Goal: Task Accomplishment & Management: Manage account settings

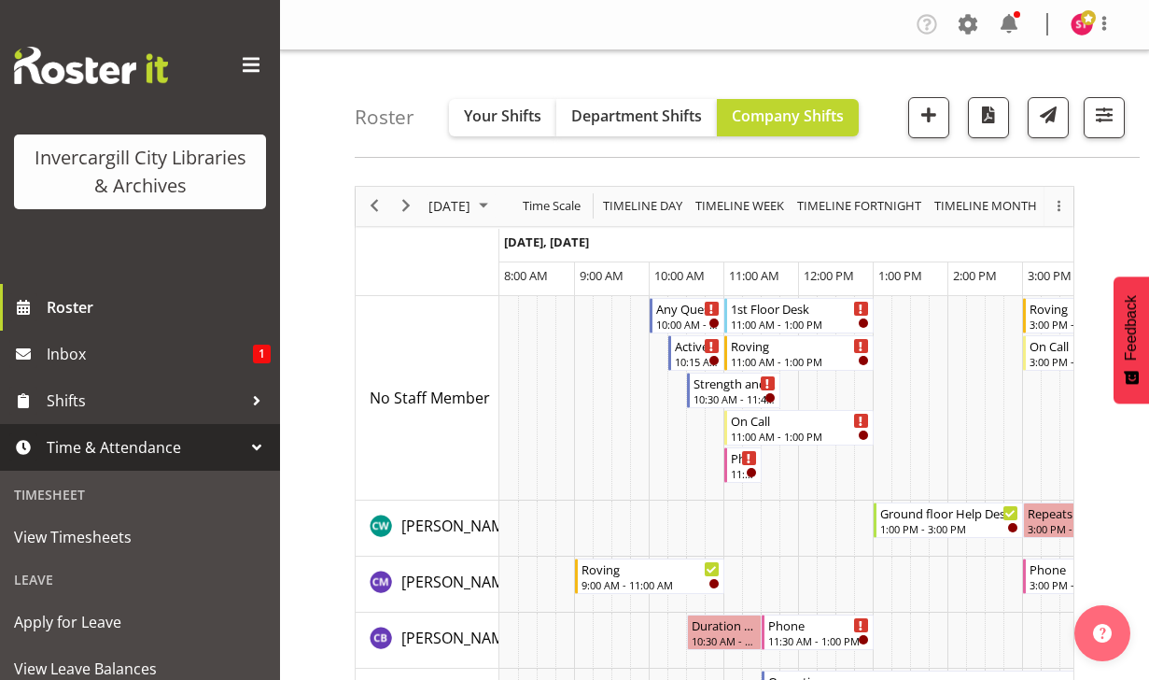
scroll to position [560, 0]
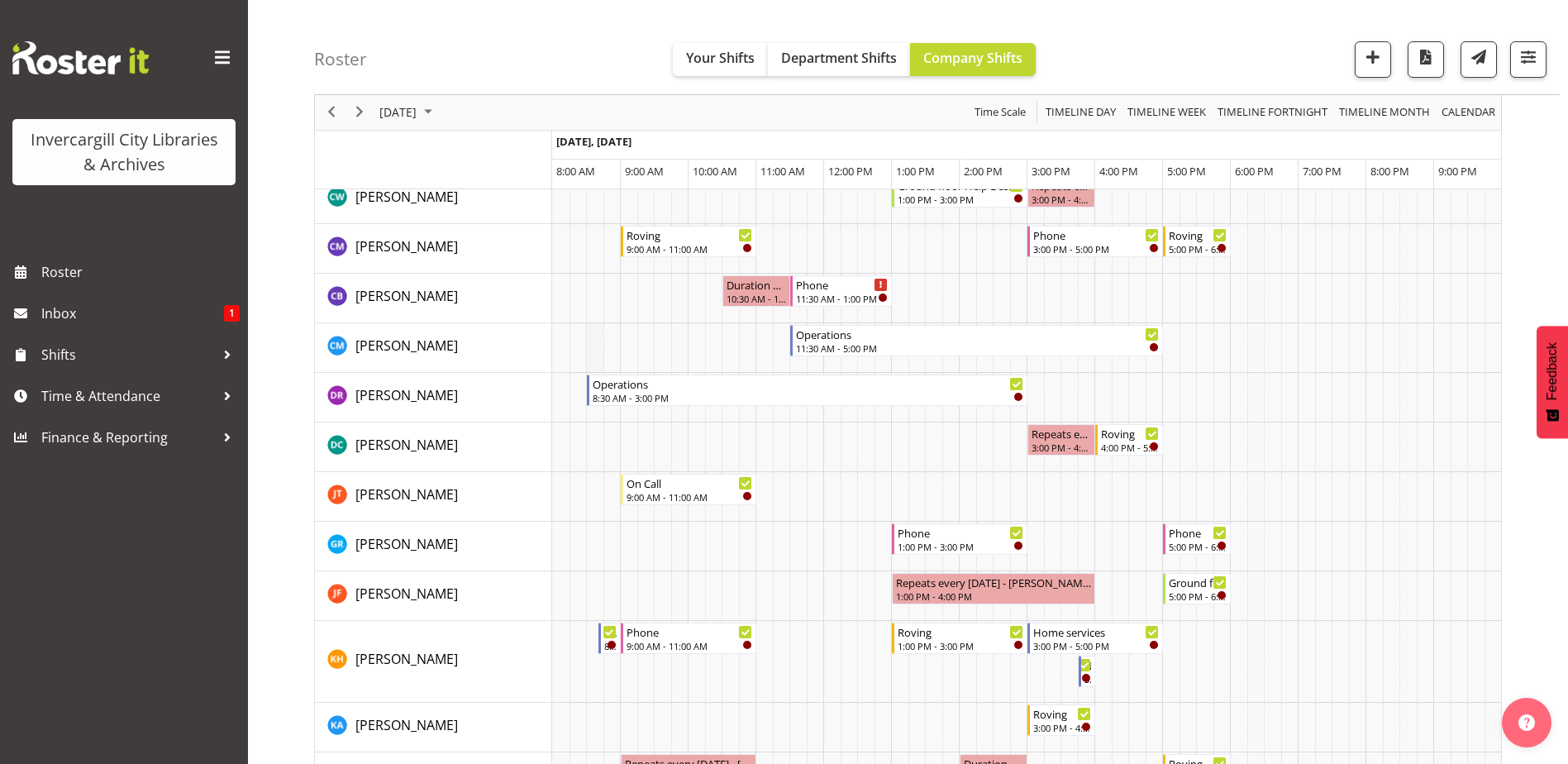
scroll to position [413, 0]
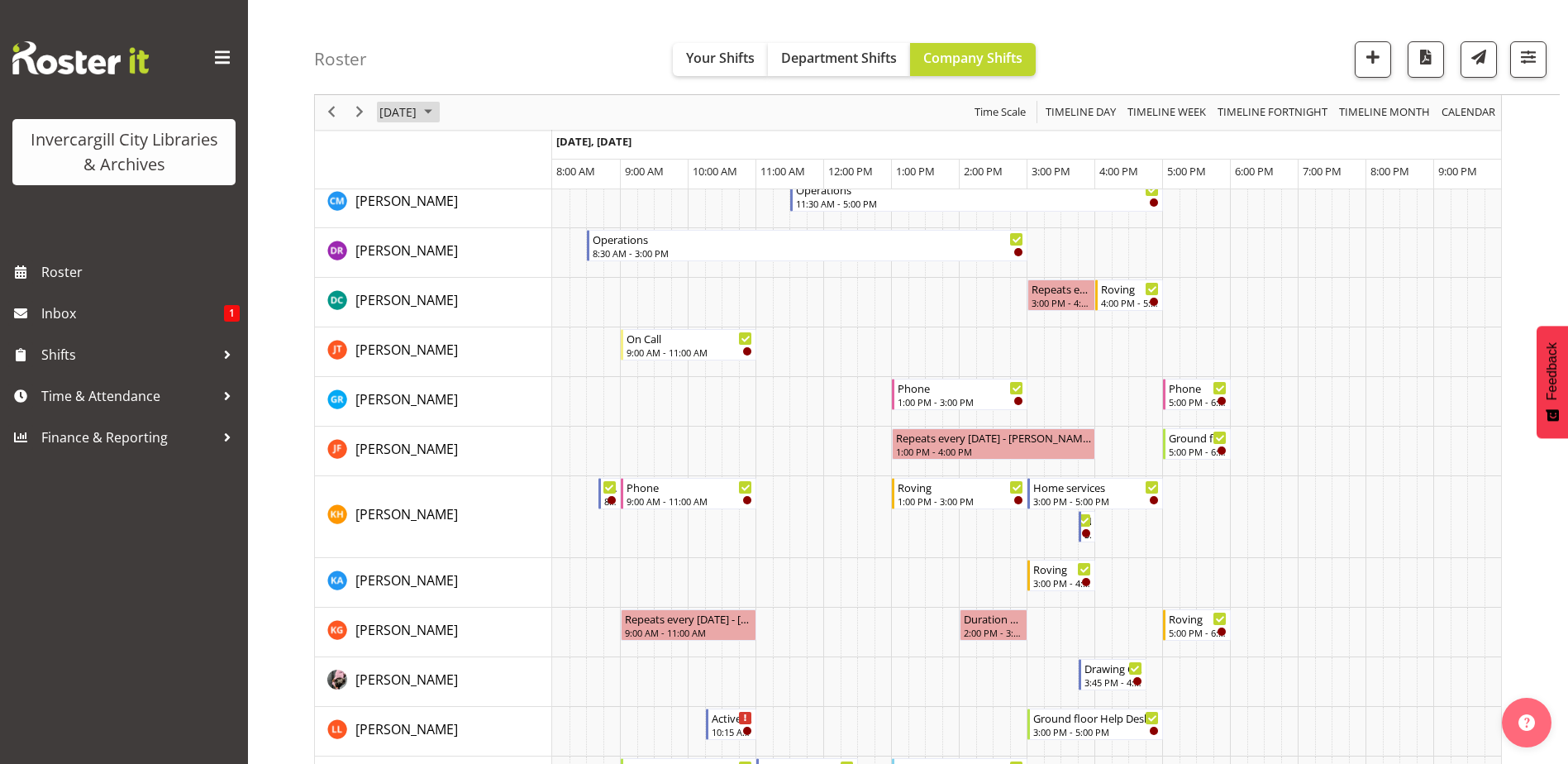
click at [414, 110] on span "October 14, 2025" at bounding box center [398, 112] width 41 height 20
click at [522, 273] on span "17" at bounding box center [529, 267] width 25 height 25
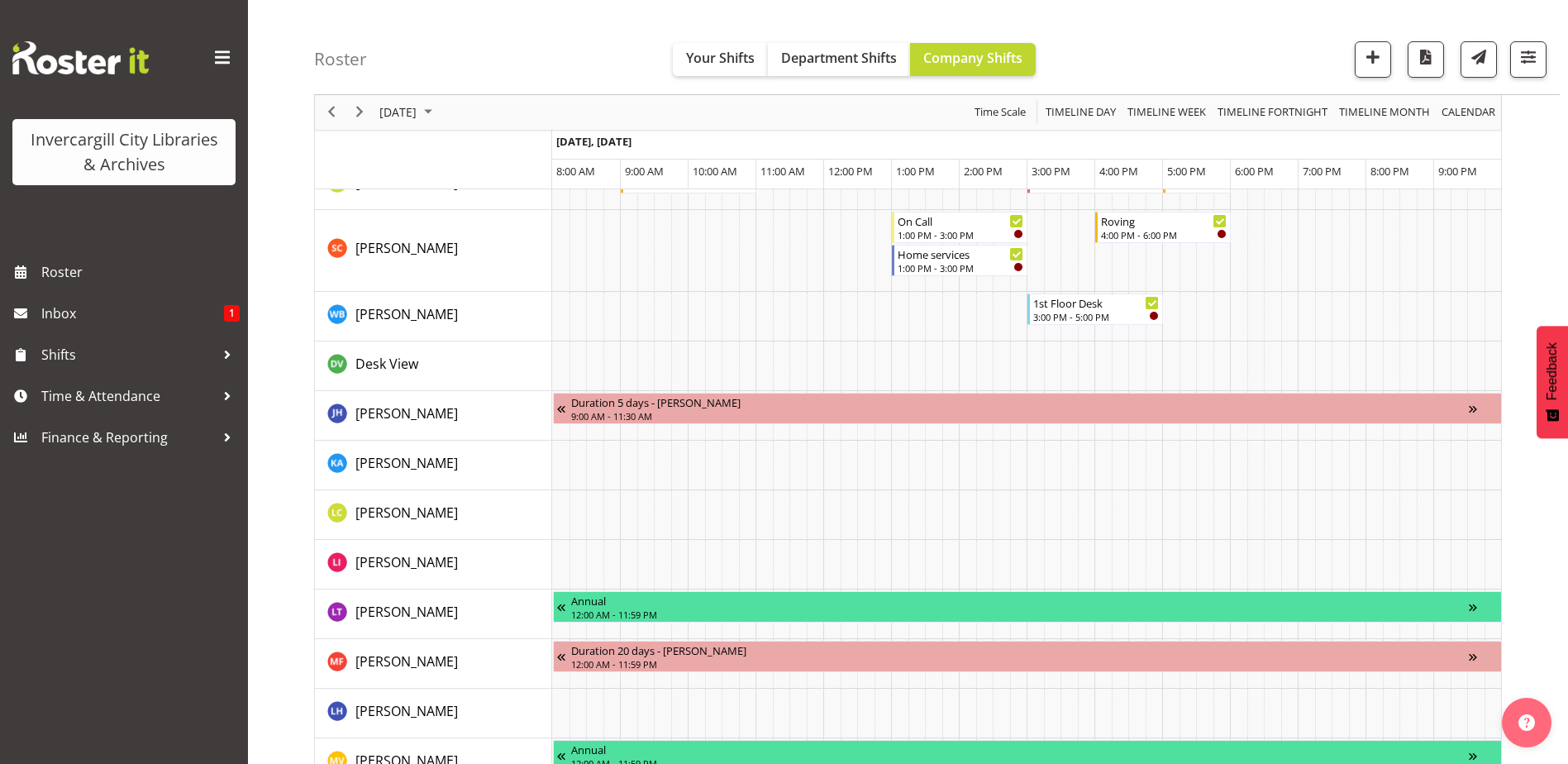
scroll to position [1636, 0]
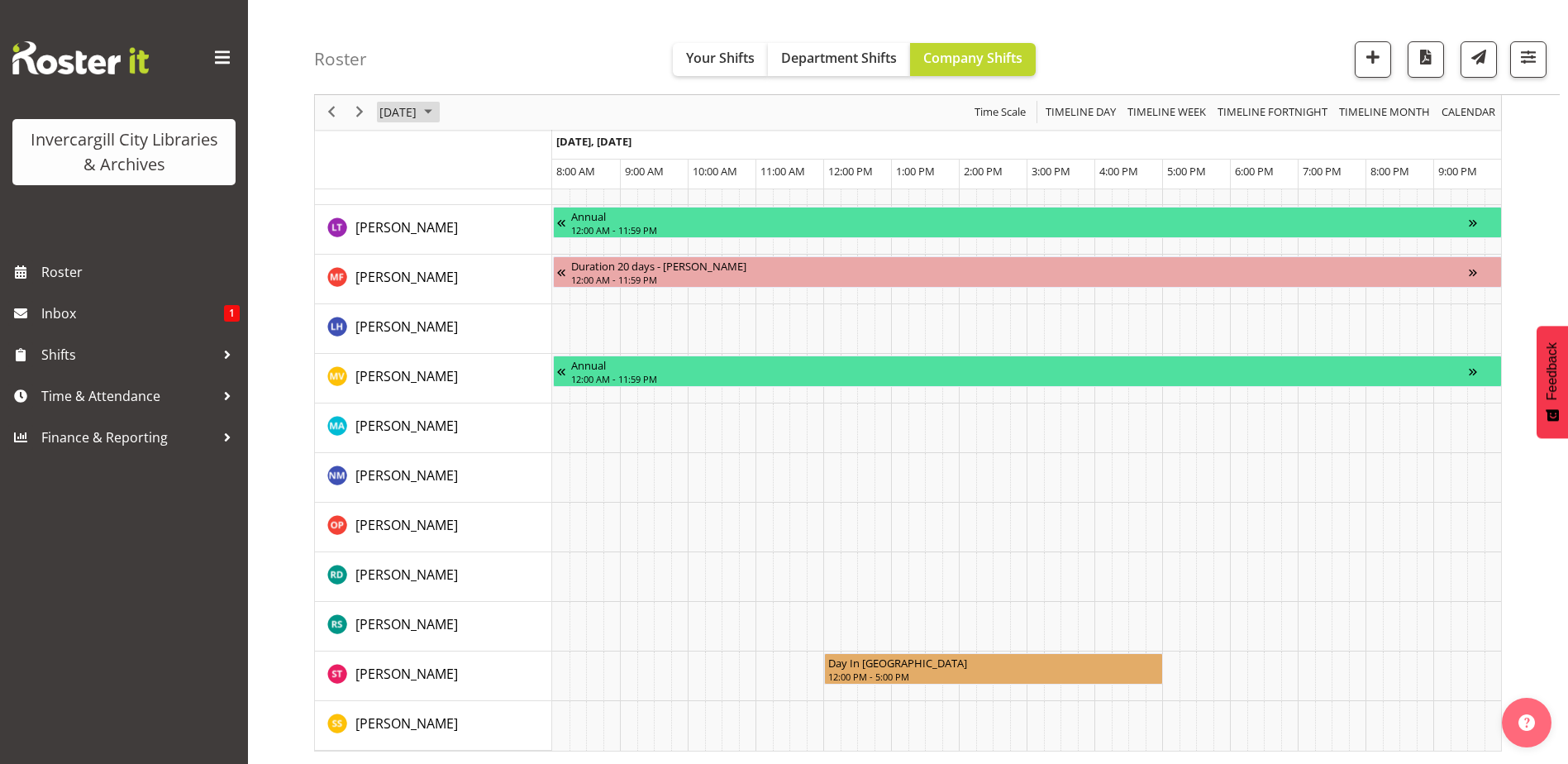
click at [418, 120] on span "October 17, 2025" at bounding box center [398, 112] width 41 height 20
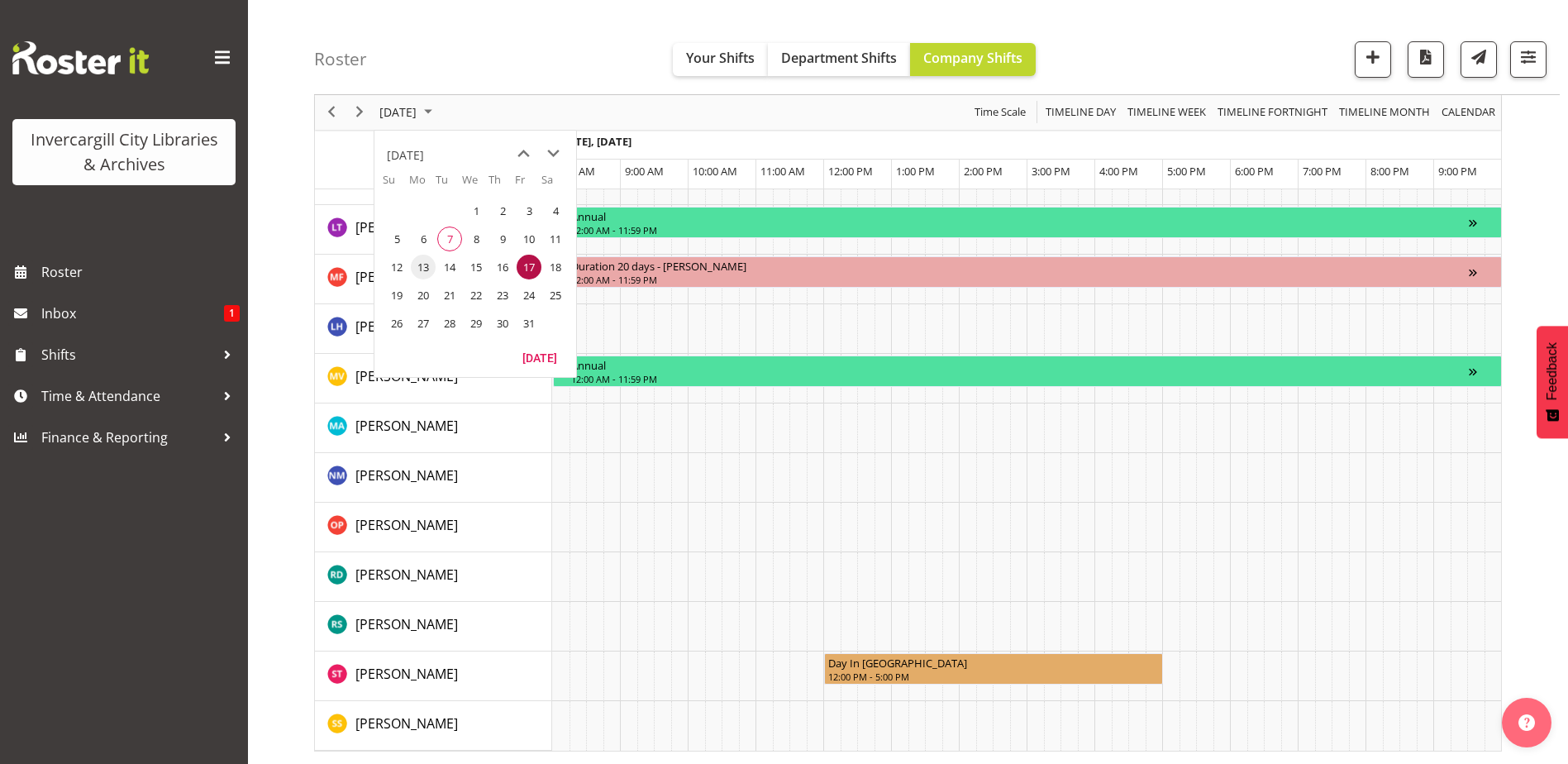
click at [427, 271] on span "13" at bounding box center [423, 267] width 25 height 25
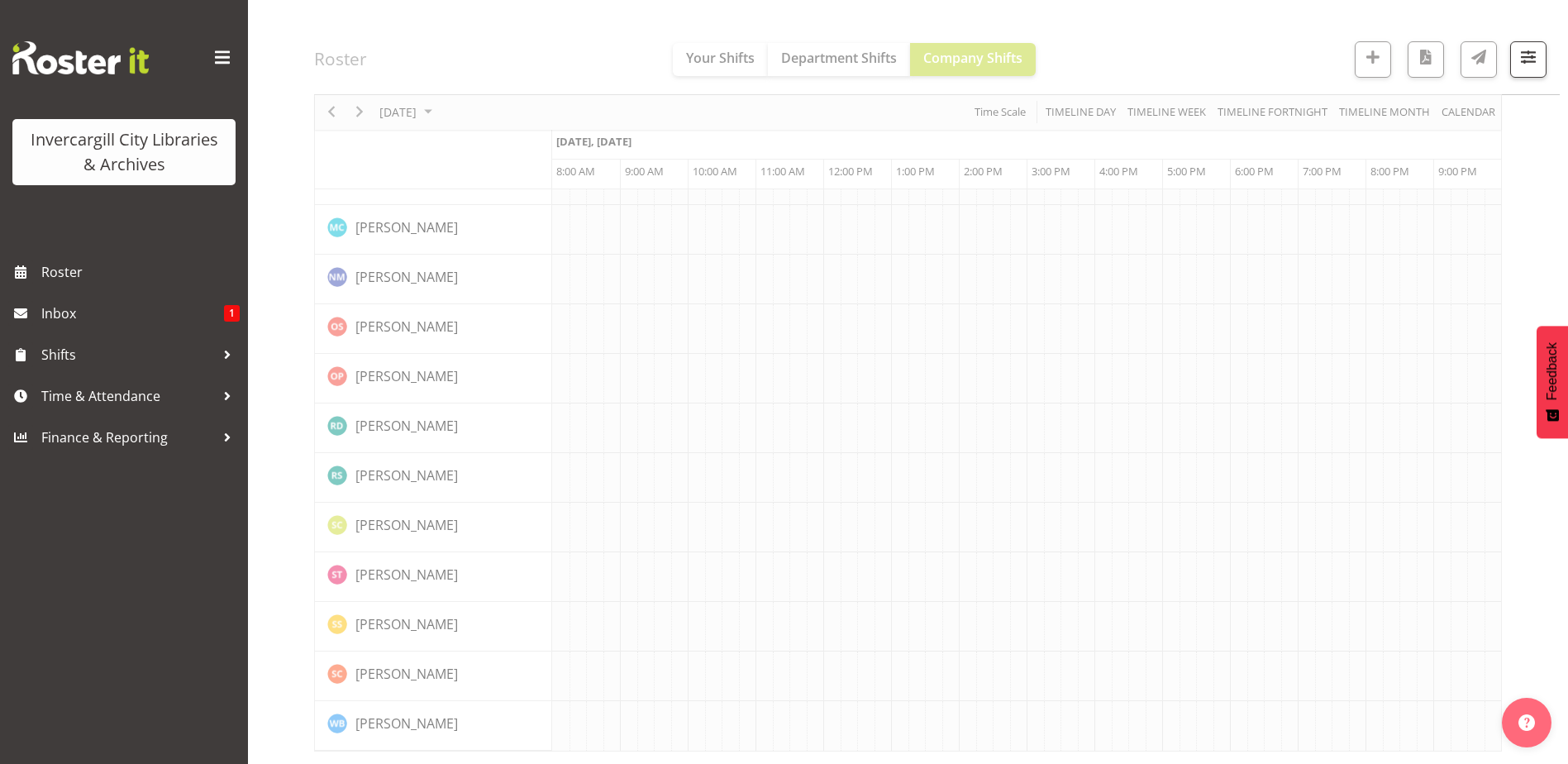
scroll to position [1495, 0]
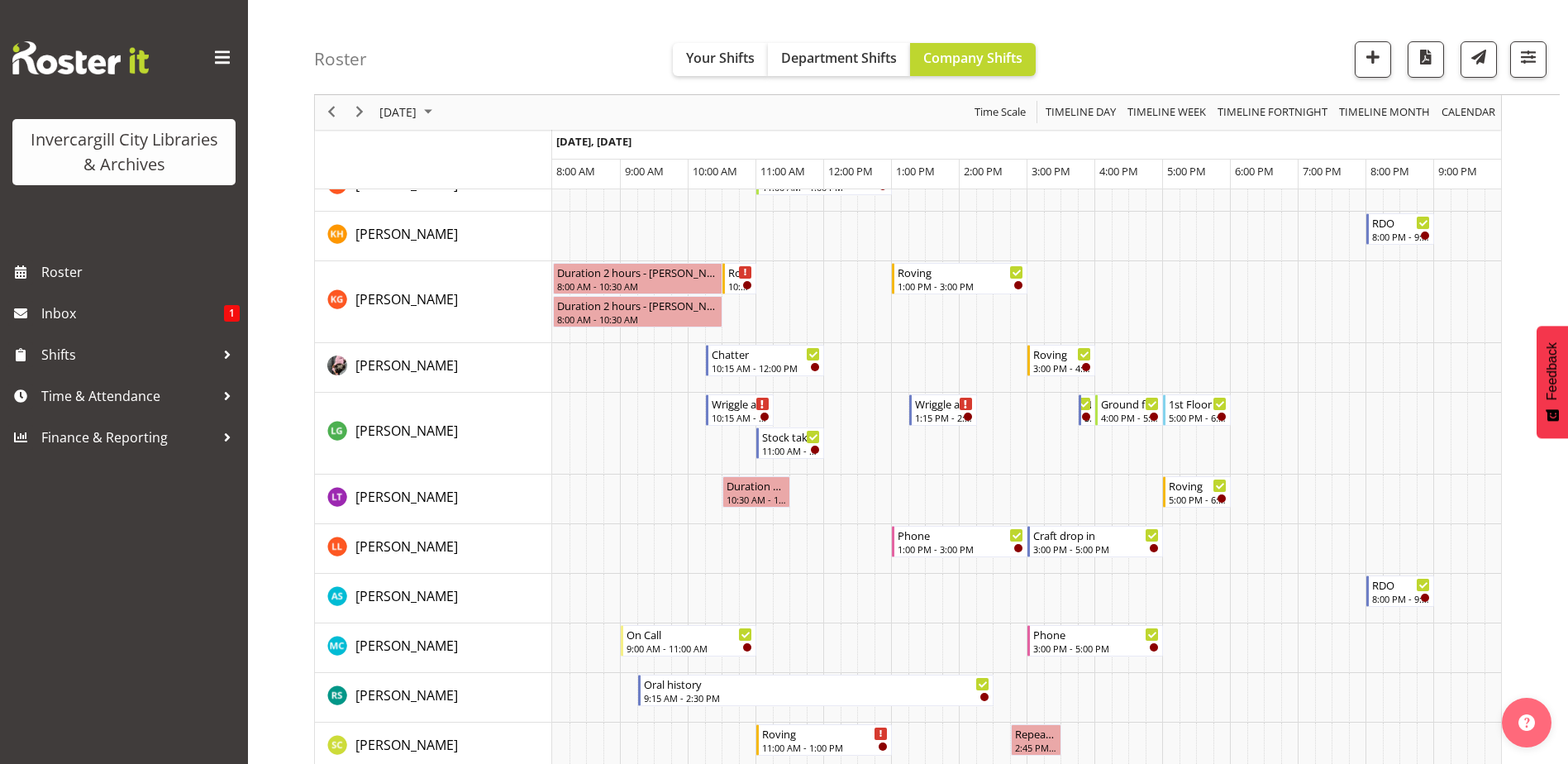
scroll to position [909, 0]
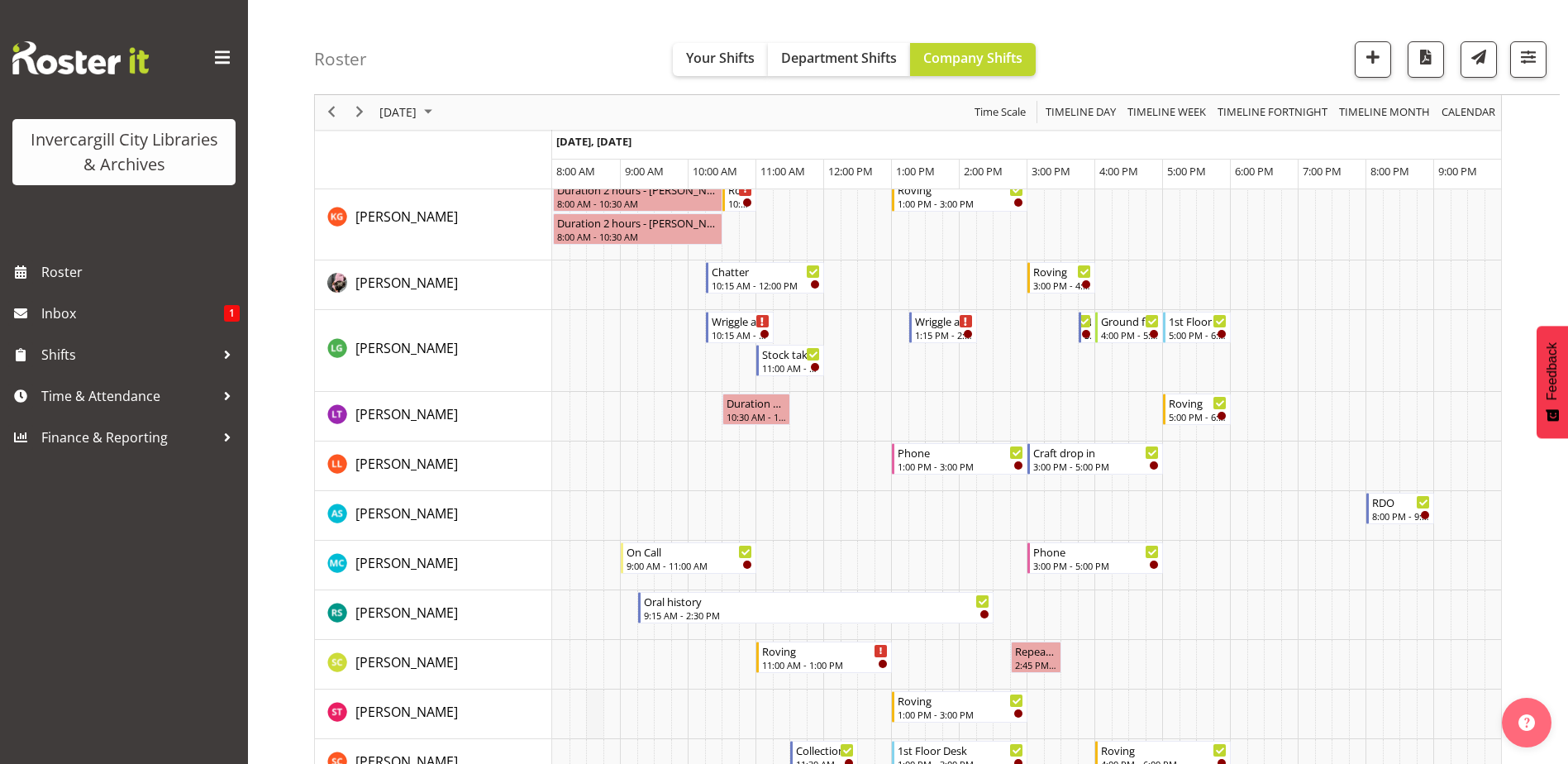
click at [591, 601] on td "Timeline Day of October 13, 2025" at bounding box center [595, 714] width 18 height 50
click at [174, 405] on span "Time & Attendance" at bounding box center [128, 396] width 174 height 25
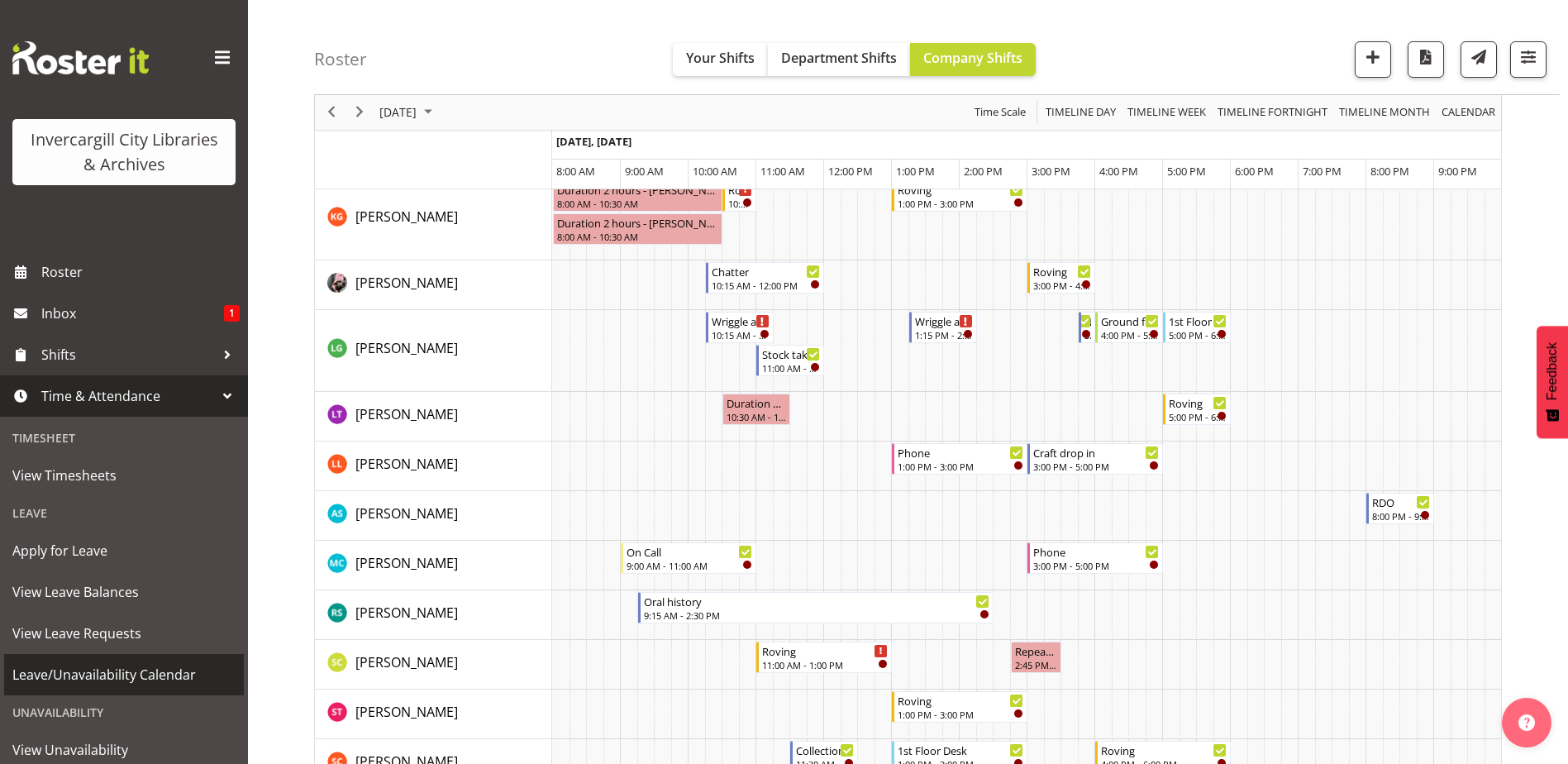
click at [141, 601] on span "Leave/Unavailability Calendar" at bounding box center [124, 675] width 223 height 25
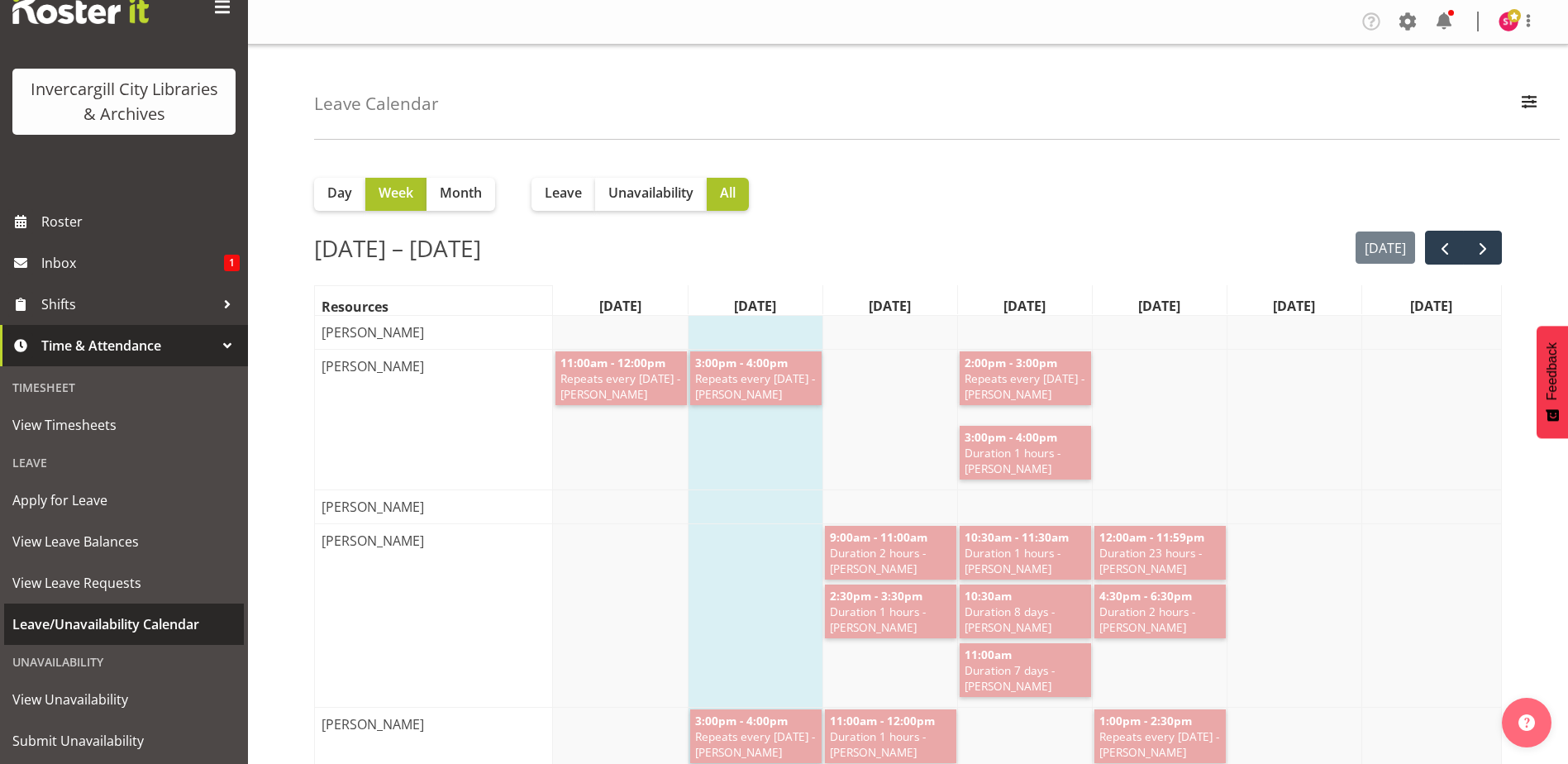
scroll to position [93, 0]
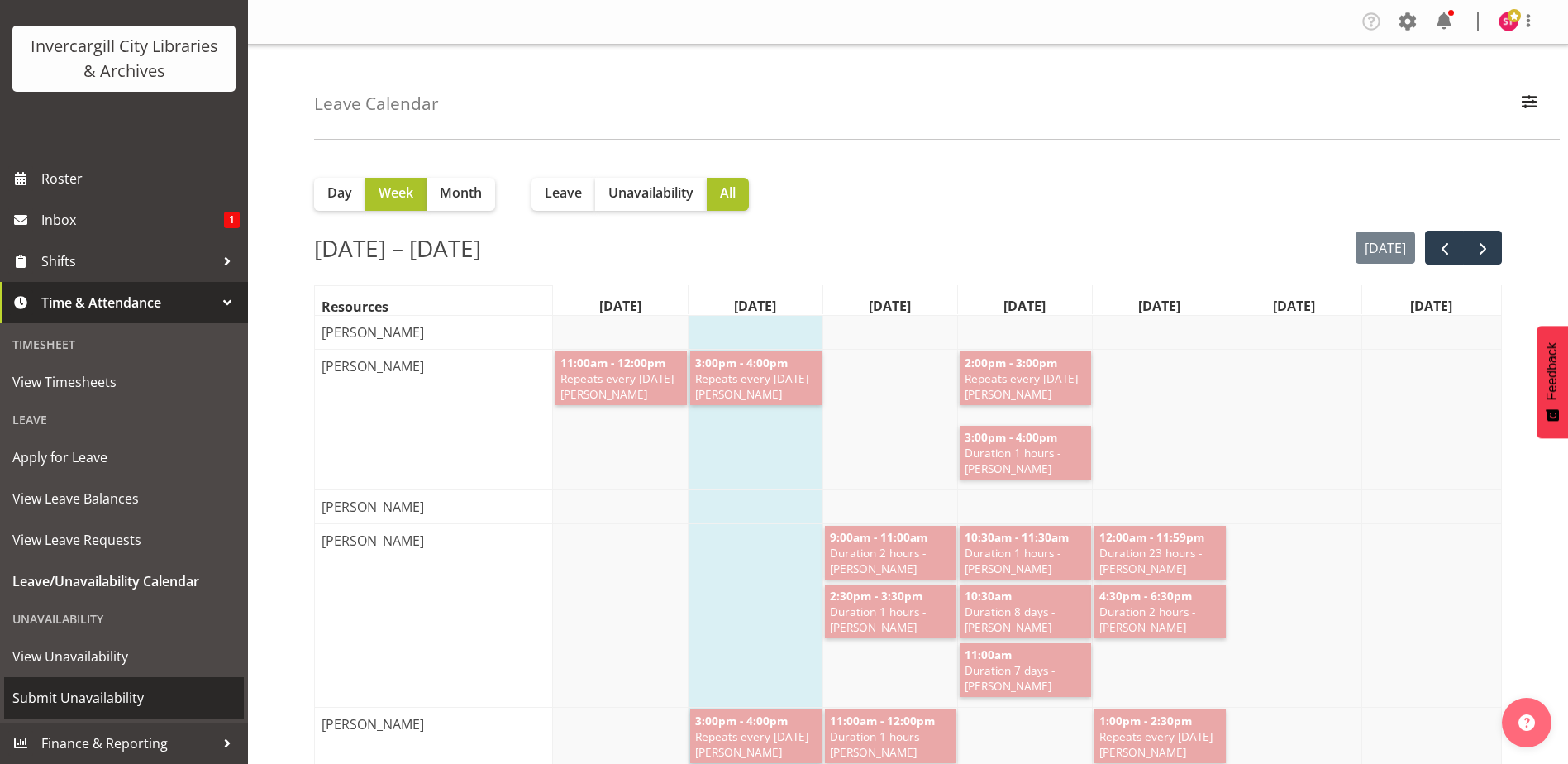
click at [90, 685] on span "Submit Unavailability" at bounding box center [124, 698] width 223 height 25
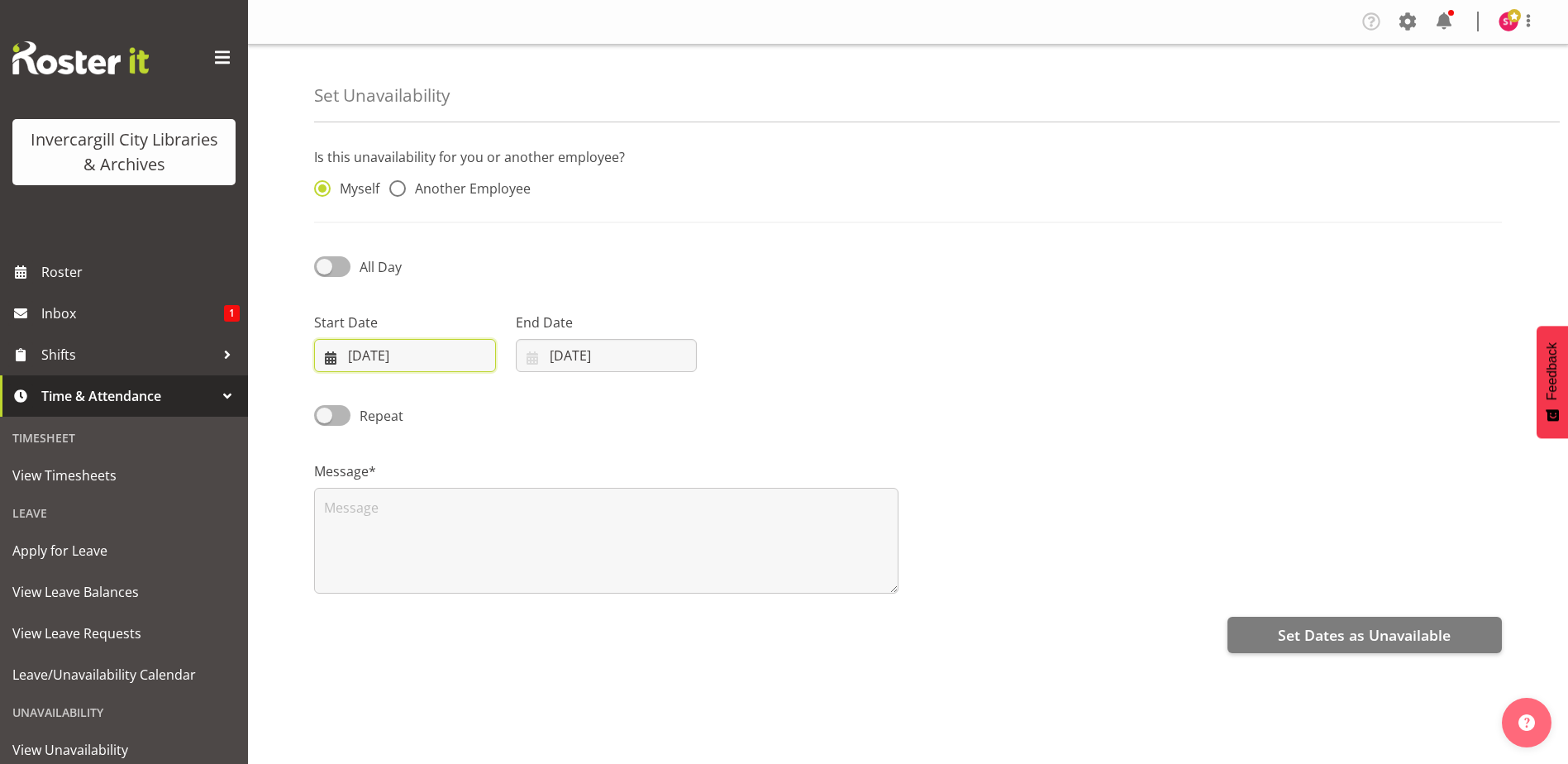
click at [357, 351] on input "[DATE]" at bounding box center [405, 355] width 182 height 33
click at [374, 557] on span "13" at bounding box center [380, 552] width 13 height 16
type input "13/10/2025"
click at [563, 352] on input "[DATE]" at bounding box center [606, 355] width 182 height 33
click at [614, 552] on span "14" at bounding box center [614, 552] width 13 height 16
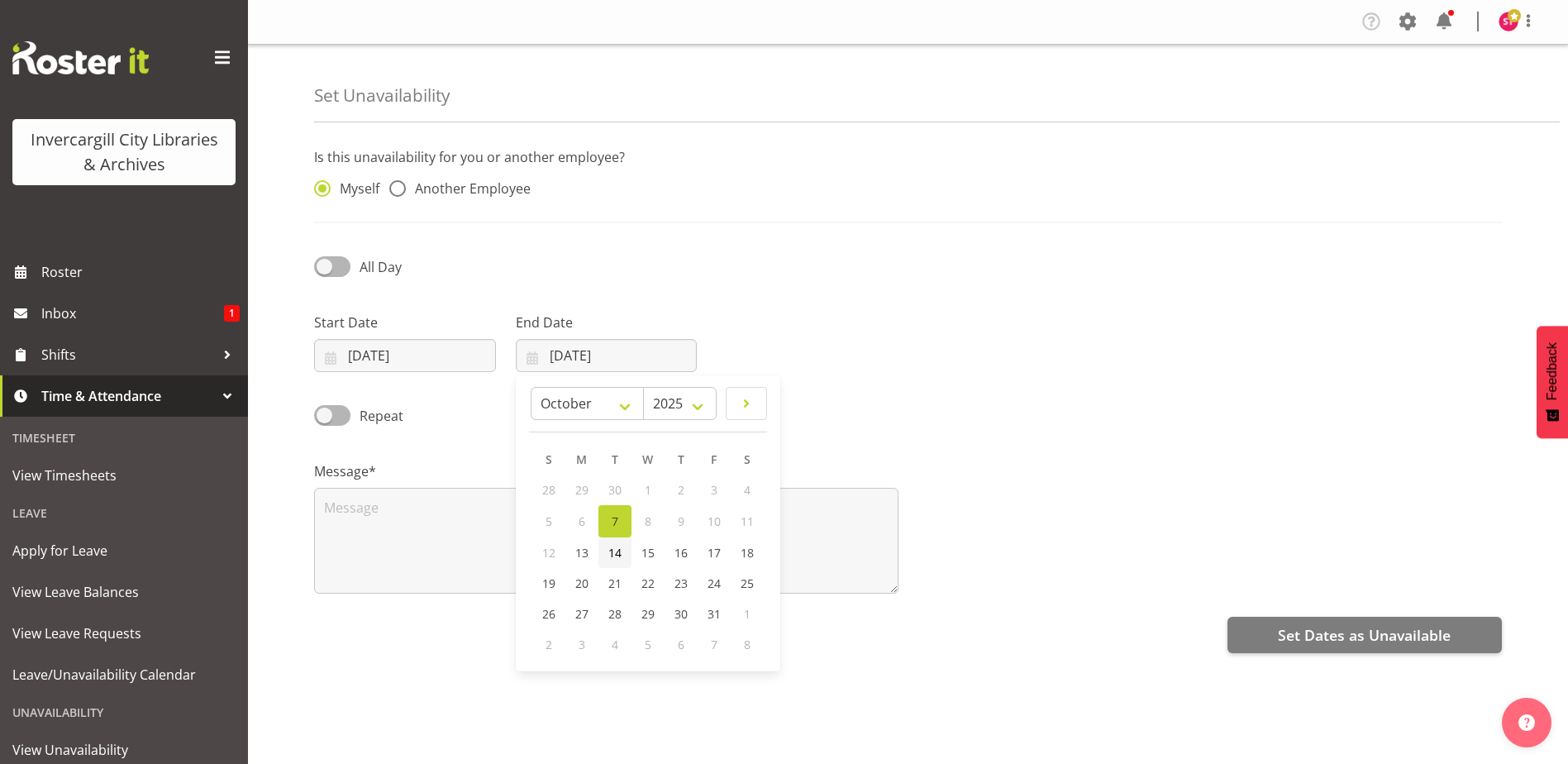
type input "14/10/2025"
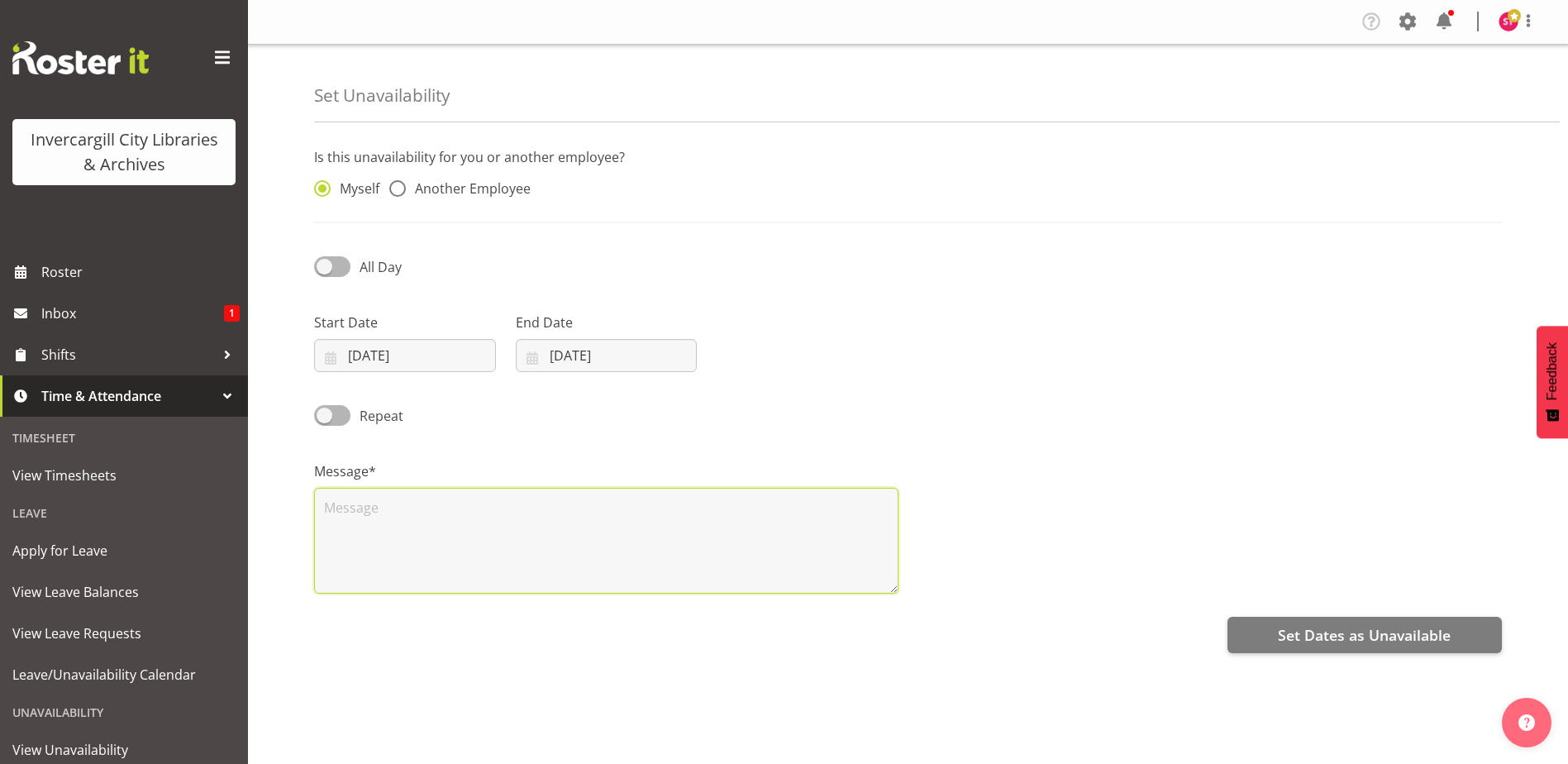
drag, startPoint x: 391, startPoint y: 498, endPoint x: 393, endPoint y: 506, distance: 8.2
click at [392, 498] on textarea at bounding box center [606, 540] width 584 height 105
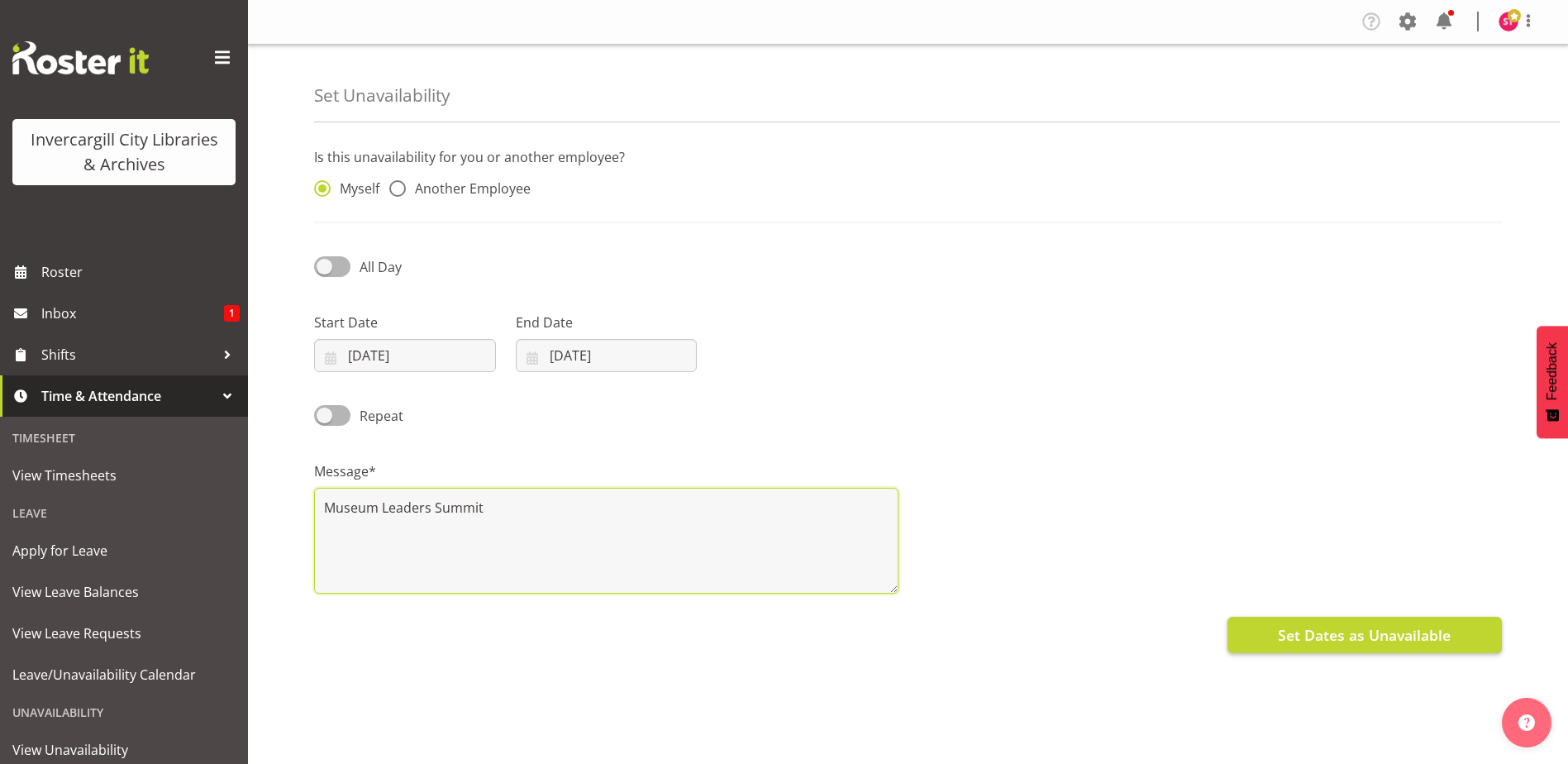
type textarea "Museum Leaders Summit"
click at [1323, 638] on span "Set Dates as Unavailable" at bounding box center [1363, 635] width 173 height 21
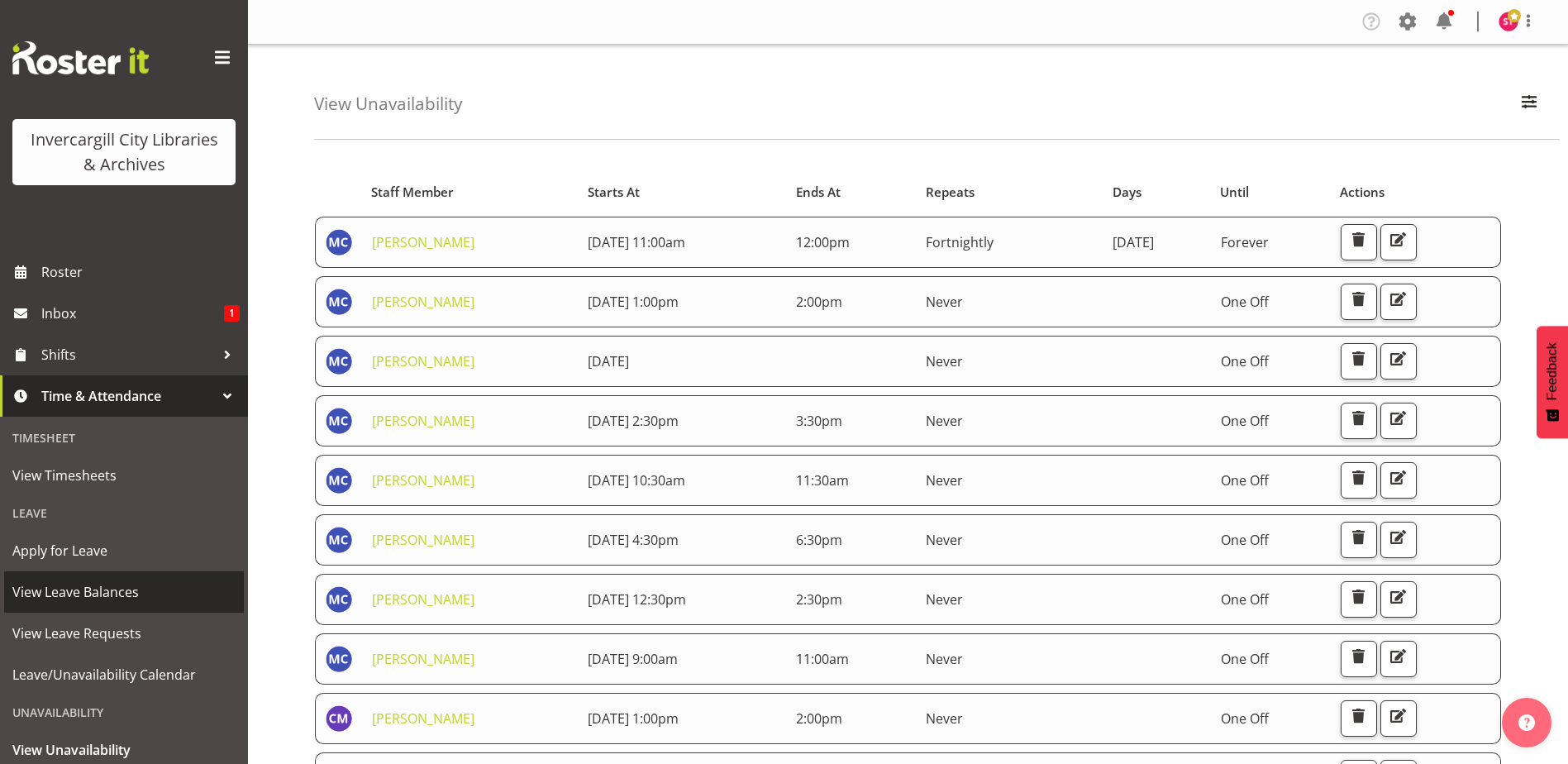
scroll to position [93, 0]
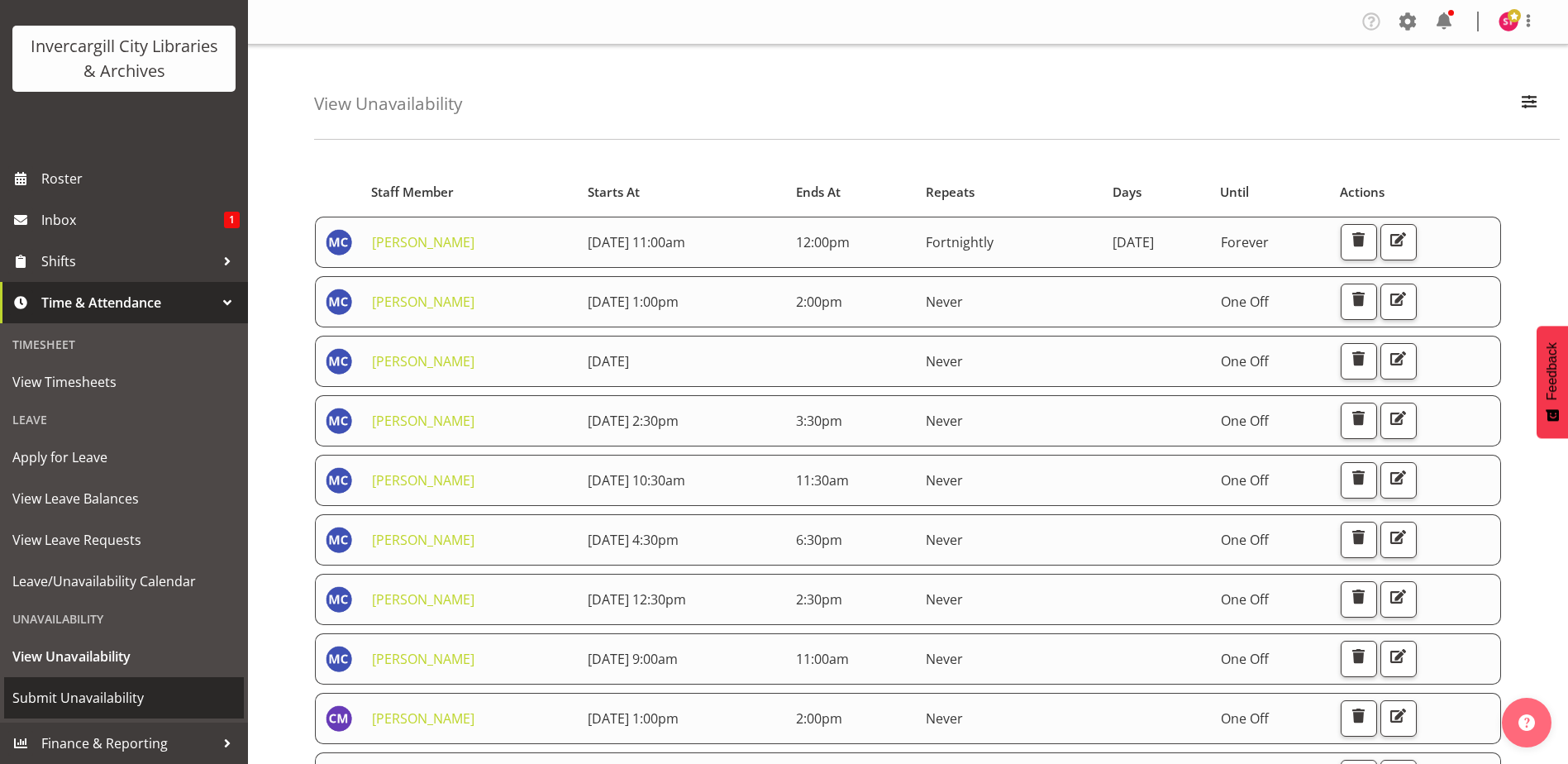
click at [98, 700] on span "Submit Unavailability" at bounding box center [124, 698] width 223 height 25
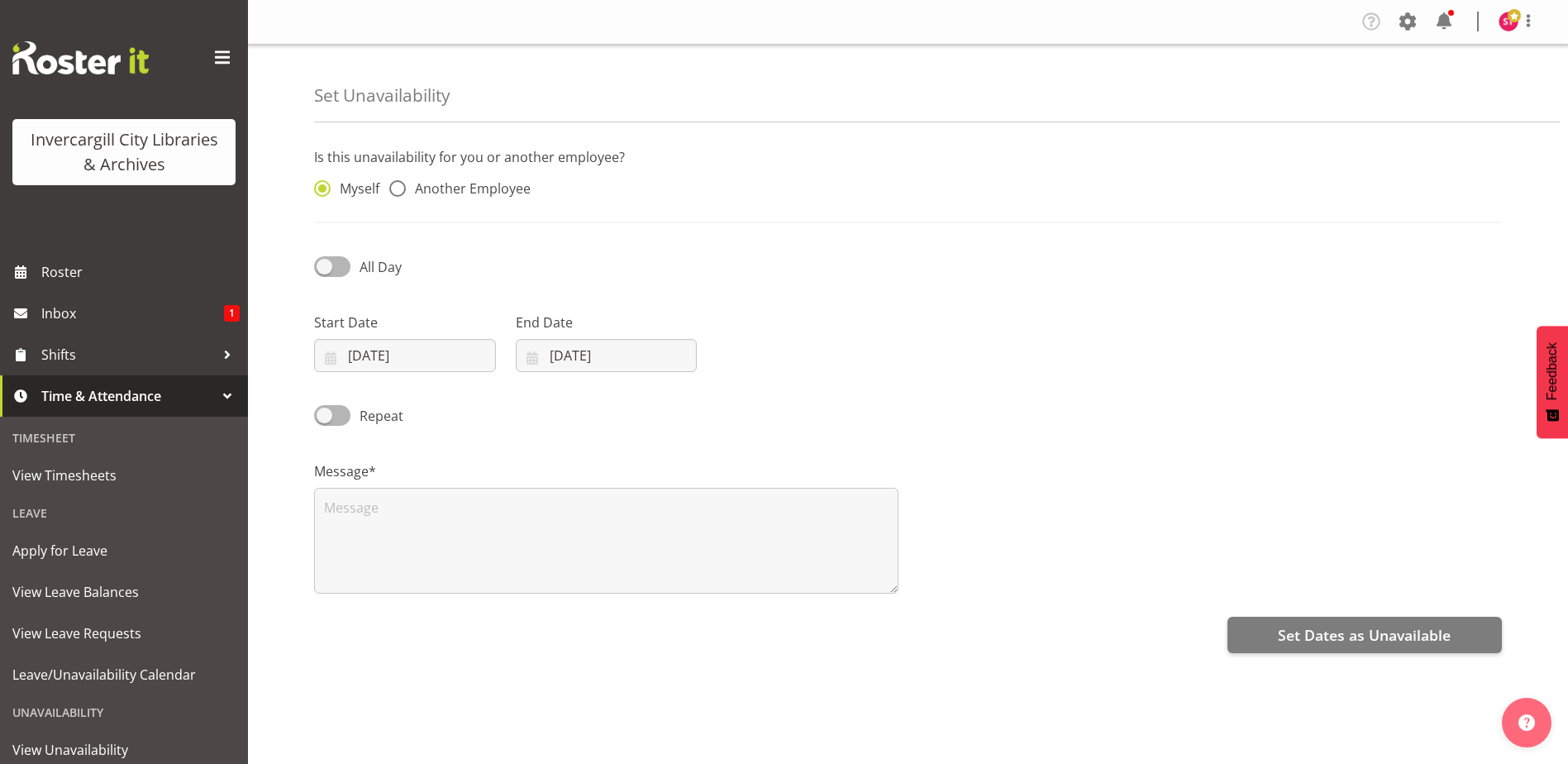
select select "9"
select select "2025"
click at [411, 359] on input "[DATE]" at bounding box center [405, 355] width 182 height 33
click at [392, 578] on link "20" at bounding box center [380, 583] width 33 height 31
type input "[DATE]"
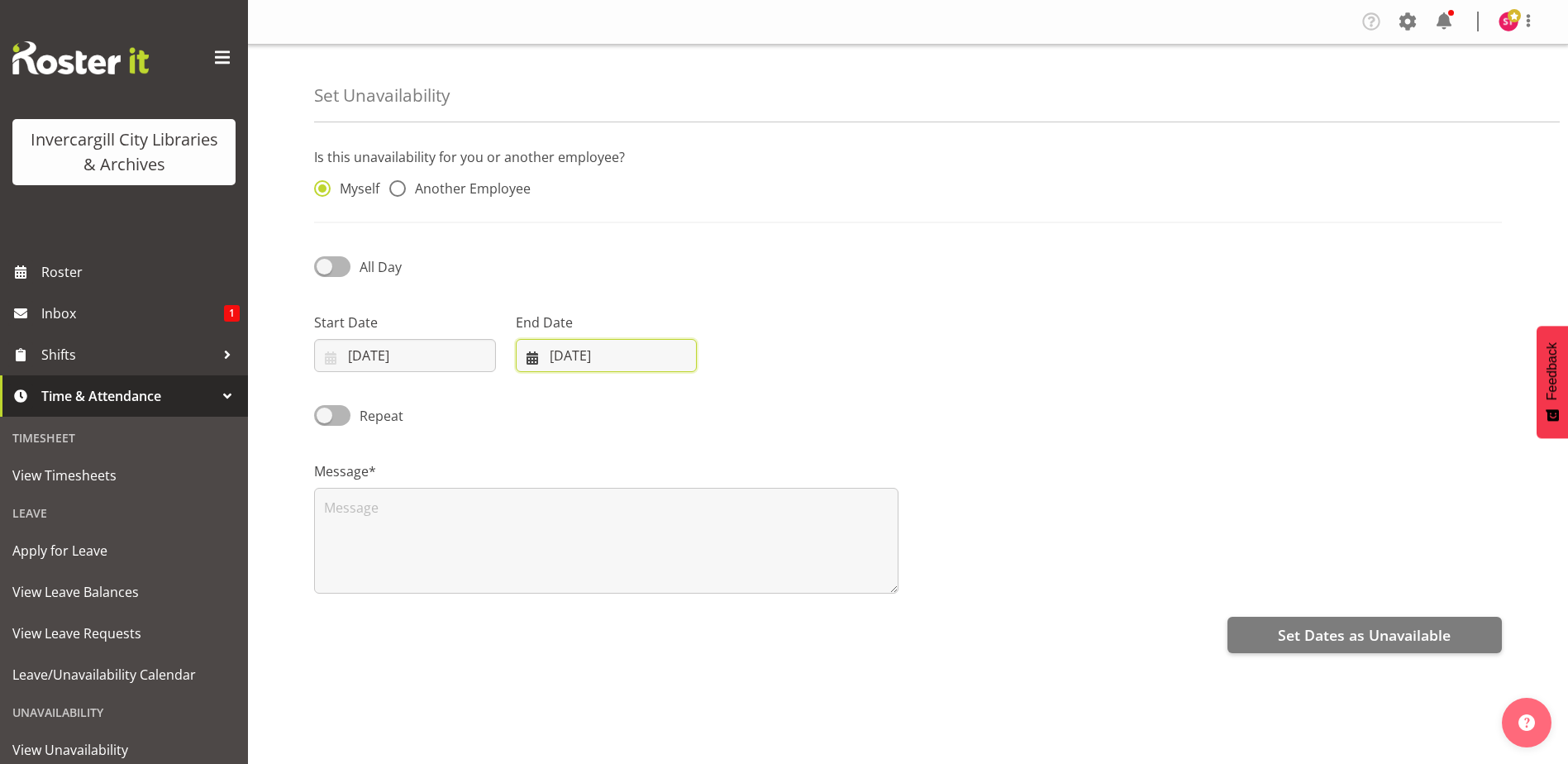
click at [608, 348] on input "[DATE]" at bounding box center [606, 355] width 182 height 33
drag, startPoint x: 583, startPoint y: 593, endPoint x: 535, endPoint y: 405, distance: 194.0
click at [583, 592] on link "20" at bounding box center [581, 583] width 33 height 31
type input "20/10/2025"
click at [339, 266] on span at bounding box center [332, 266] width 36 height 20
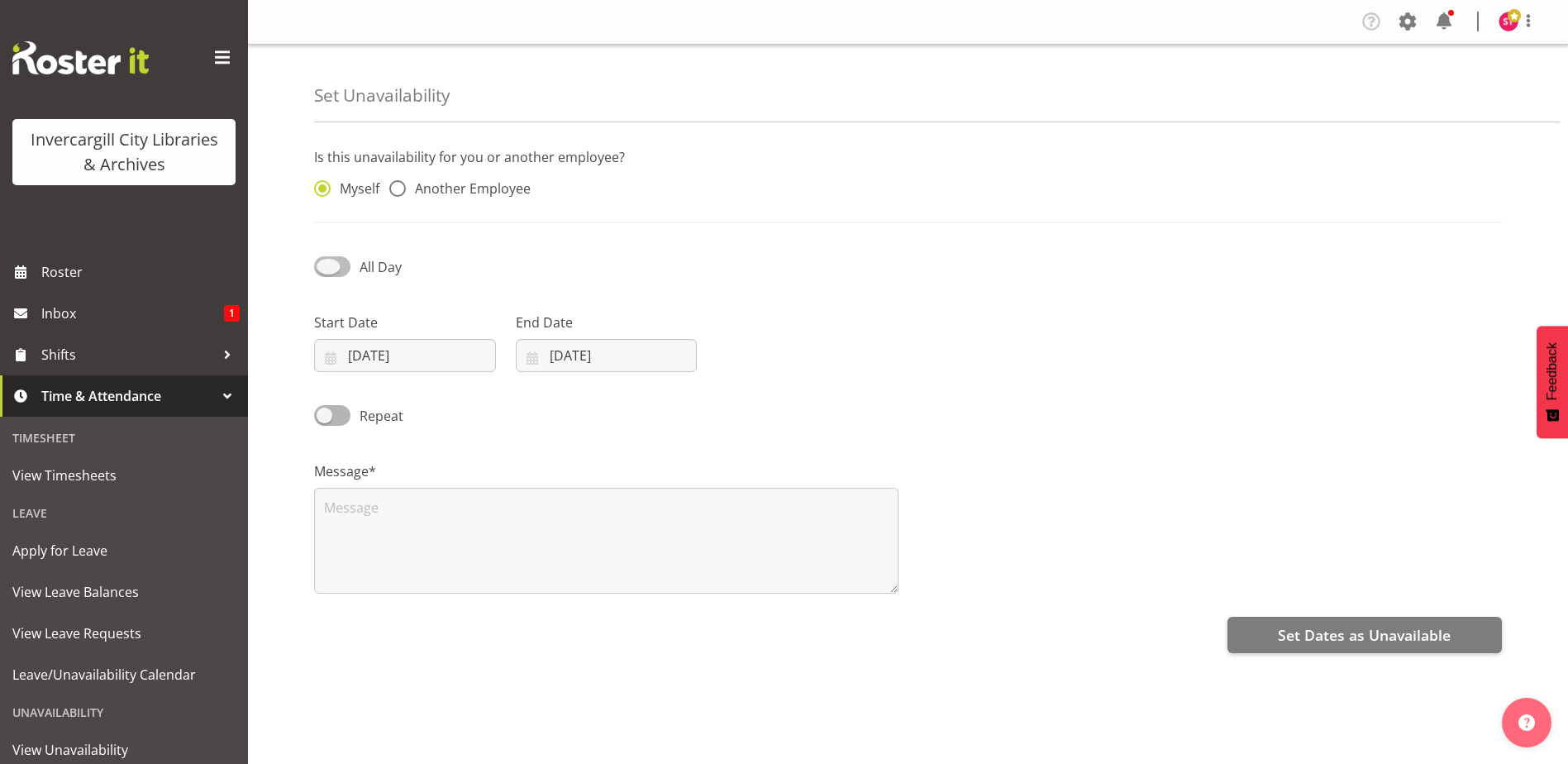
click at [325, 266] on input "All Day" at bounding box center [320, 266] width 11 height 11
checkbox input "true"
select select "13"
select select "56"
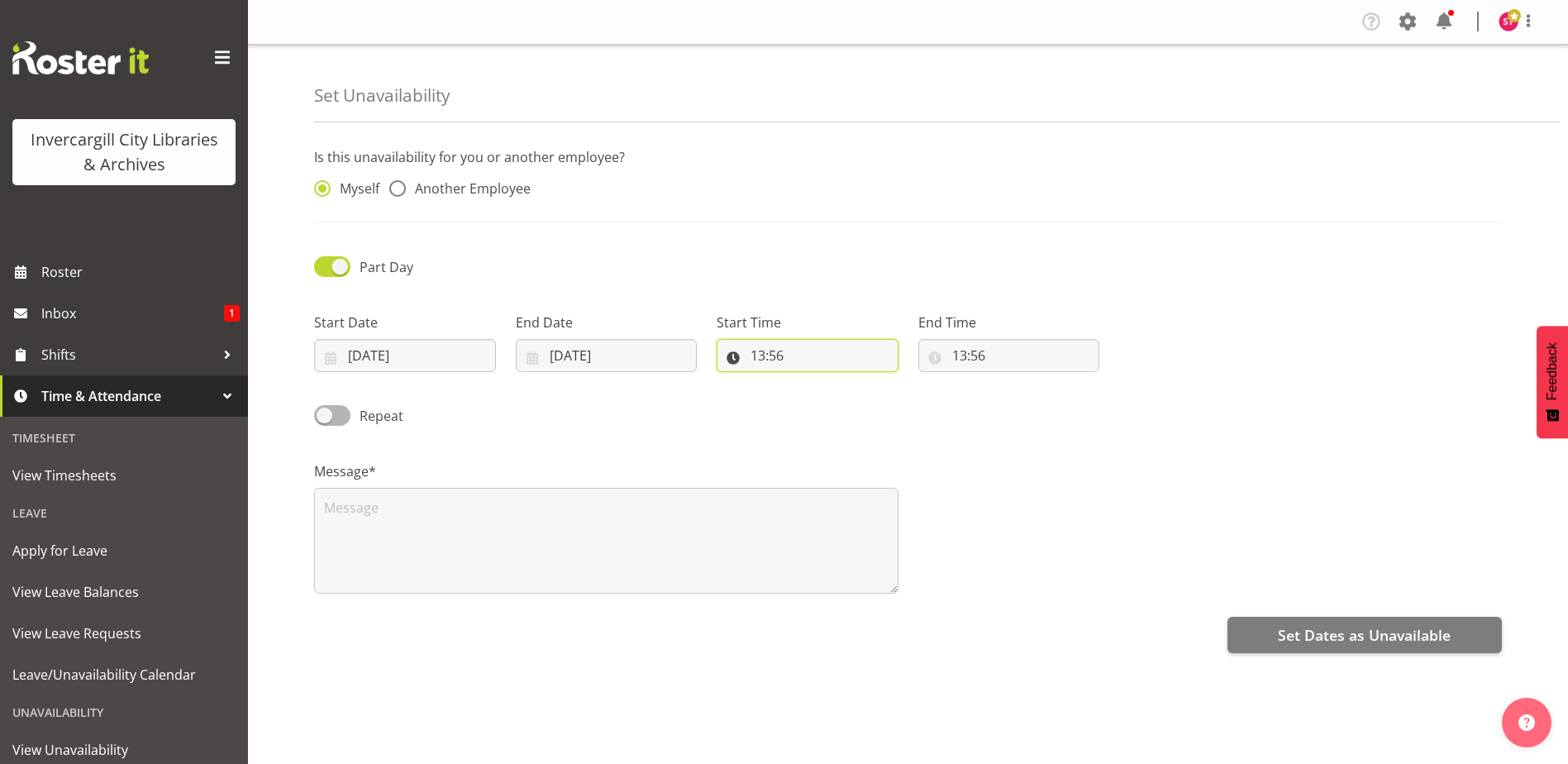
click at [777, 342] on input "13:56" at bounding box center [807, 355] width 182 height 33
click at [826, 406] on select "00 01 02 03 04 05 06 07 08 09 10 11 12 13 14 15 16 17 18 19 20 21 22 23" at bounding box center [830, 397] width 37 height 33
select select "8"
click at [811, 382] on select "00 01 02 03 04 05 06 07 08 09 10 11 12 13 14 15 16 17 18 19 20 21 22 23" at bounding box center [830, 397] width 37 height 33
type input "08:56"
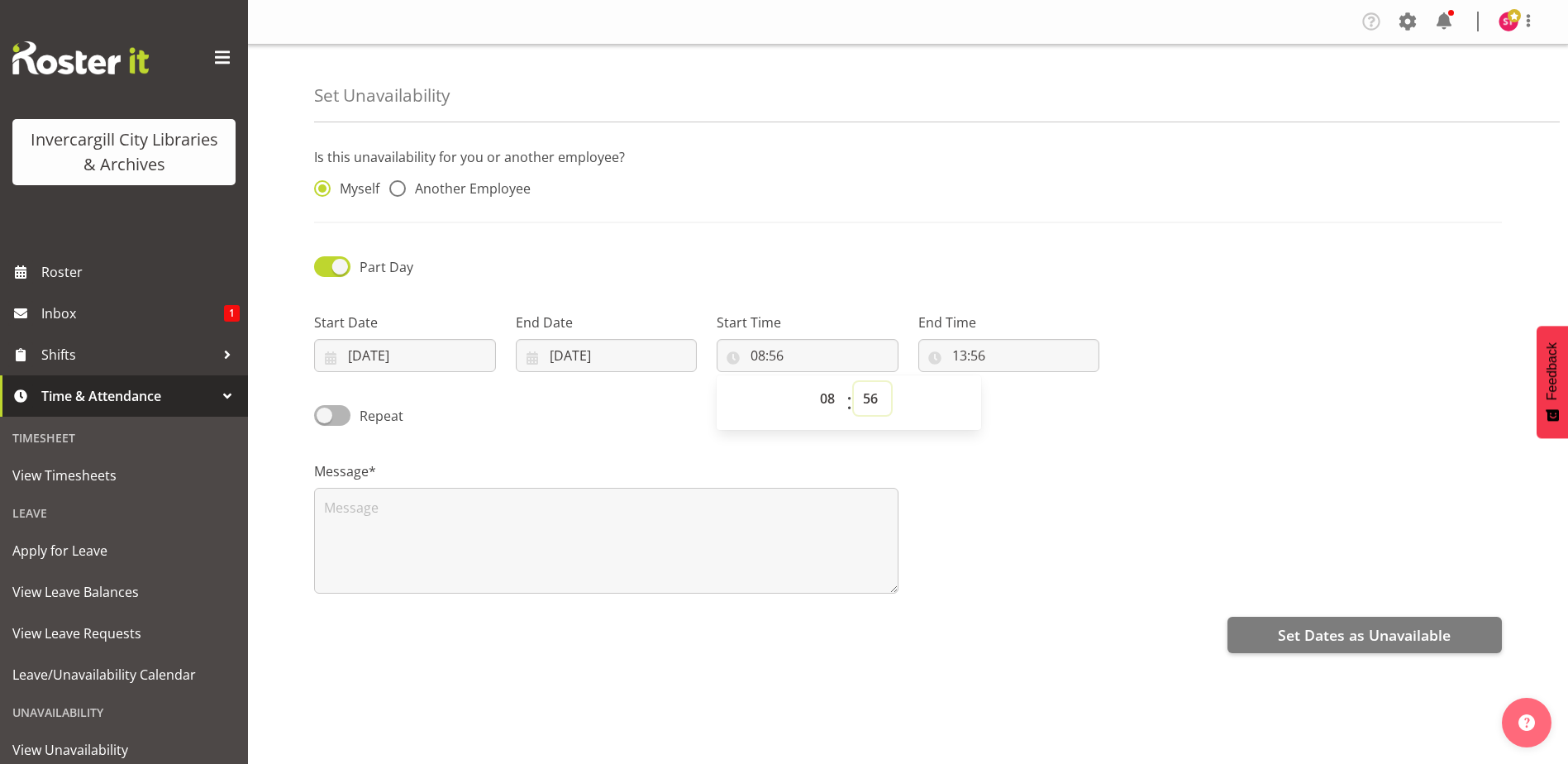
click at [873, 401] on select "00 01 02 03 04 05 06 07 08 09 10 11 12 13 14 15 16 17 18 19 20 21 22 23 24 25 2…" at bounding box center [872, 397] width 37 height 33
click at [888, 400] on select "00 01 02 03 04 05 06 07 08 09 10 11 12 13 14 15 16 17 18 19 20 21 22 23 24 25 2…" at bounding box center [872, 397] width 37 height 33
select select "0"
click at [854, 382] on select "00 01 02 03 04 05 06 07 08 09 10 11 12 13 14 15 16 17 18 19 20 21 22 23 24 25 2…" at bounding box center [872, 397] width 37 height 33
type input "08:00"
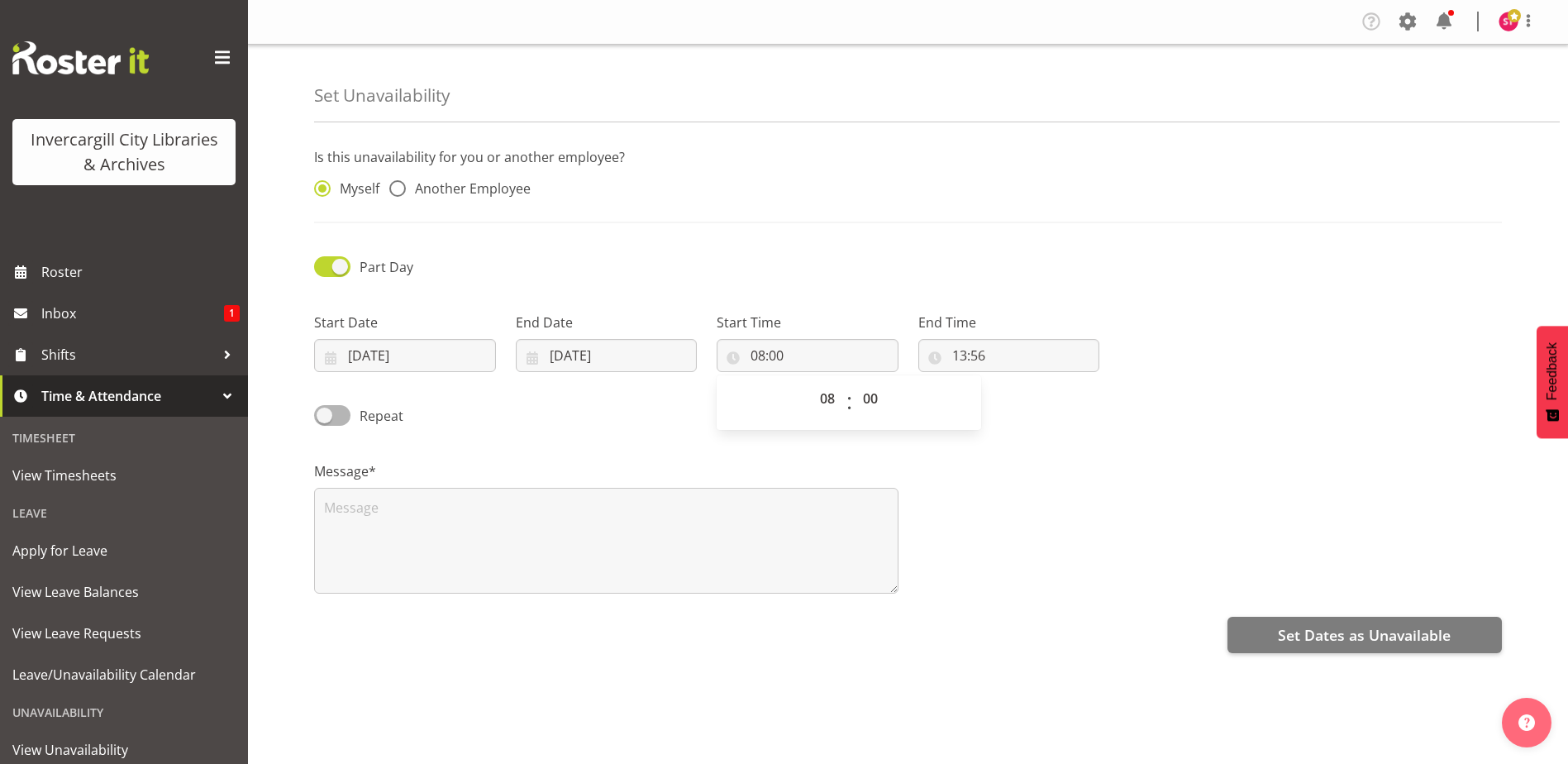
click at [970, 373] on div "00 01 02 03 04 05 06 07 08 09 10 11 12 13 14 15 16 17 18 19 20 21 22 23 : 00 01…" at bounding box center [848, 400] width 265 height 58
click at [967, 355] on input "13:56" at bounding box center [1008, 355] width 182 height 33
click at [1037, 397] on select "00 01 02 03 04 05 06 07 08 09 10 11 12 13 14 15 16 17 18 19 20 21 22 23" at bounding box center [1031, 397] width 37 height 33
click at [1012, 382] on select "00 01 02 03 04 05 06 07 08 09 10 11 12 13 14 15 16 17 18 19 20 21 22 23" at bounding box center [1031, 397] width 37 height 33
click at [1072, 403] on select "00 01 02 03 04 05 06 07 08 09 10 11 12 13 14 15 16 17 18 19 20 21 22 23 24 25 2…" at bounding box center [1074, 397] width 37 height 33
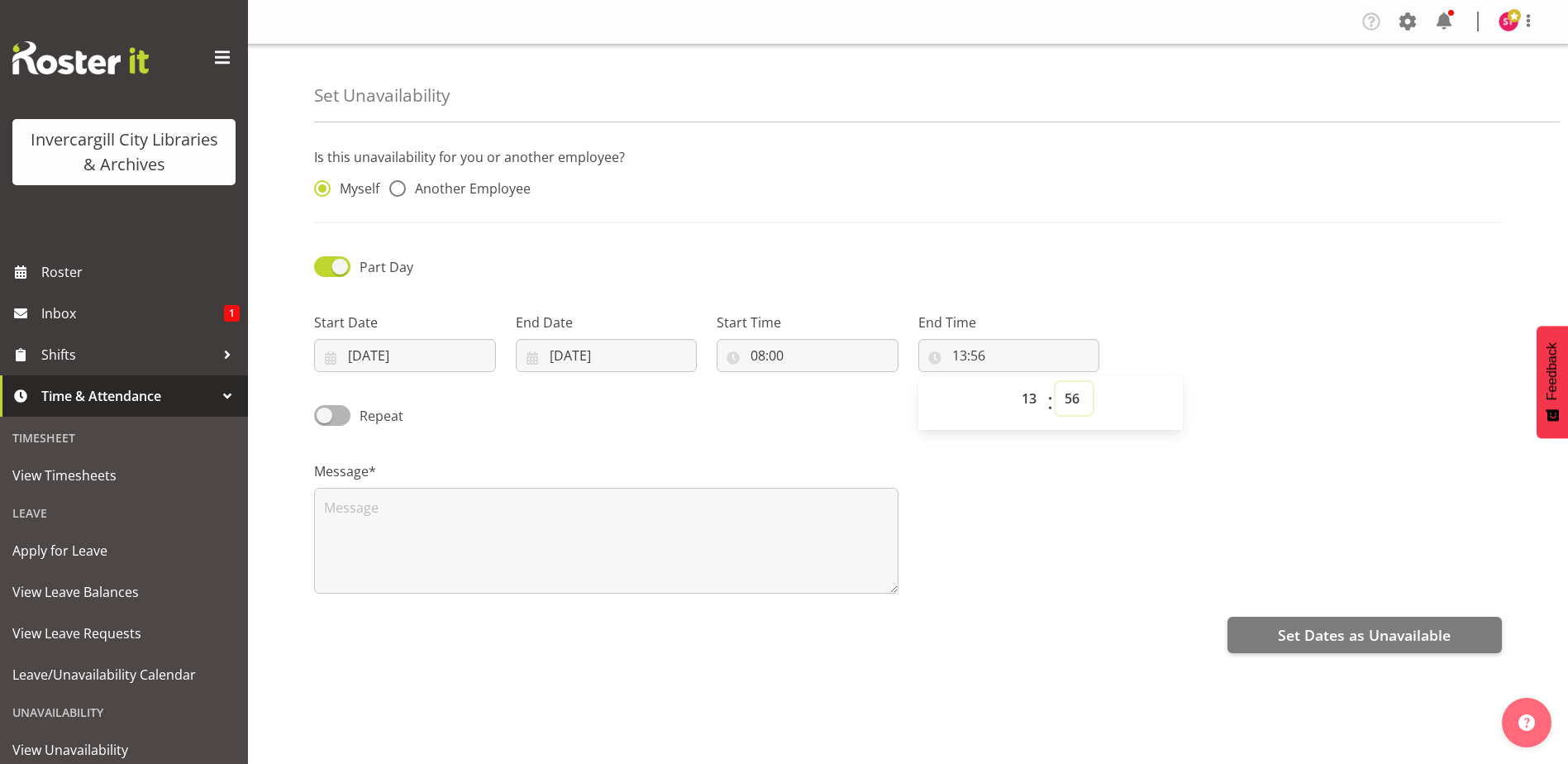
select select "0"
click at [1055, 382] on select "00 01 02 03 04 05 06 07 08 09 10 11 12 13 14 15 16 17 18 19 20 21 22 23 24 25 2…" at bounding box center [1074, 397] width 37 height 33
type input "13:00"
click at [670, 544] on textarea at bounding box center [606, 540] width 584 height 105
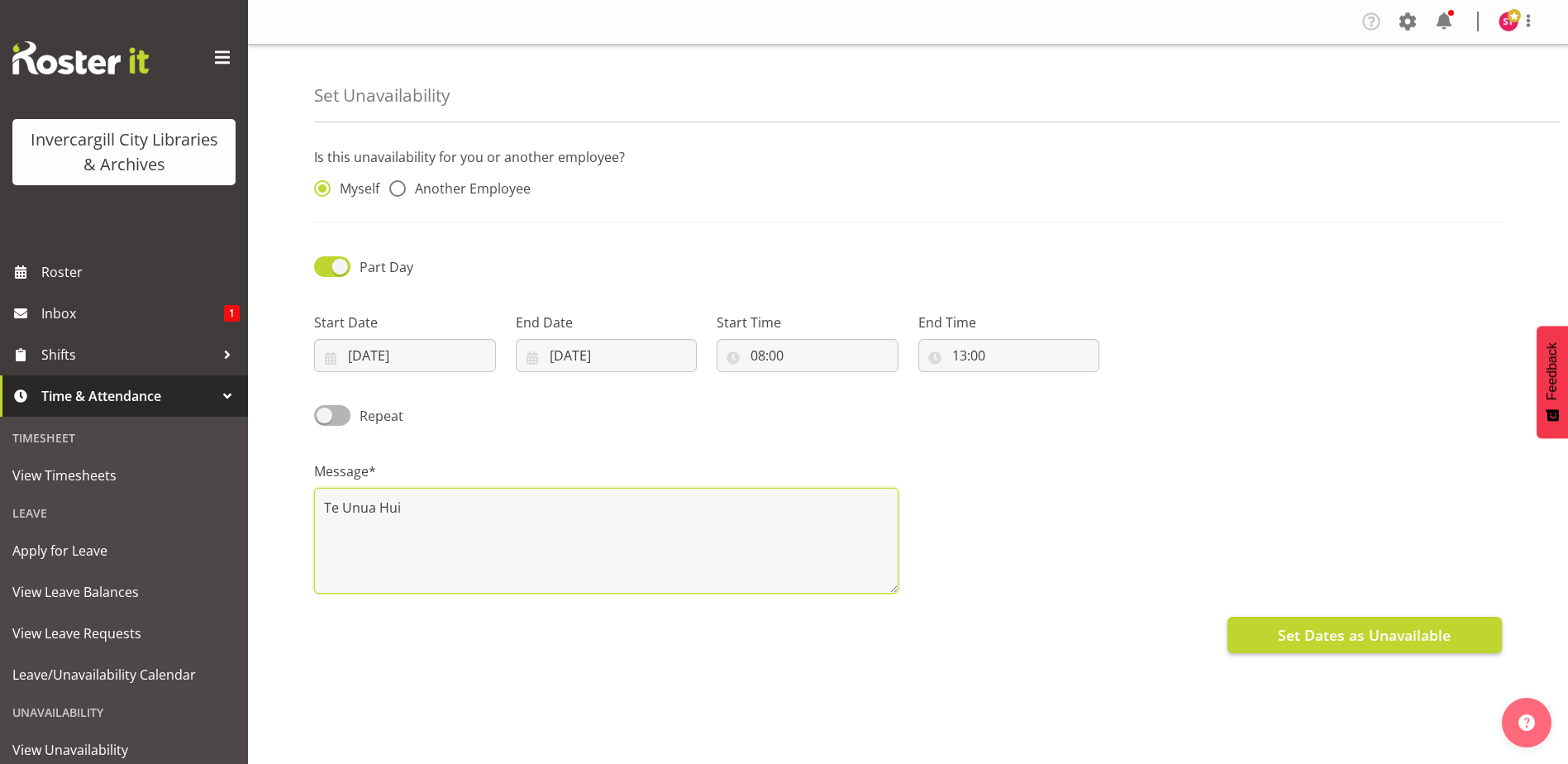
type textarea "Te Unua Hui"
click at [1329, 636] on span "Set Dates as Unavailable" at bounding box center [1363, 635] width 173 height 21
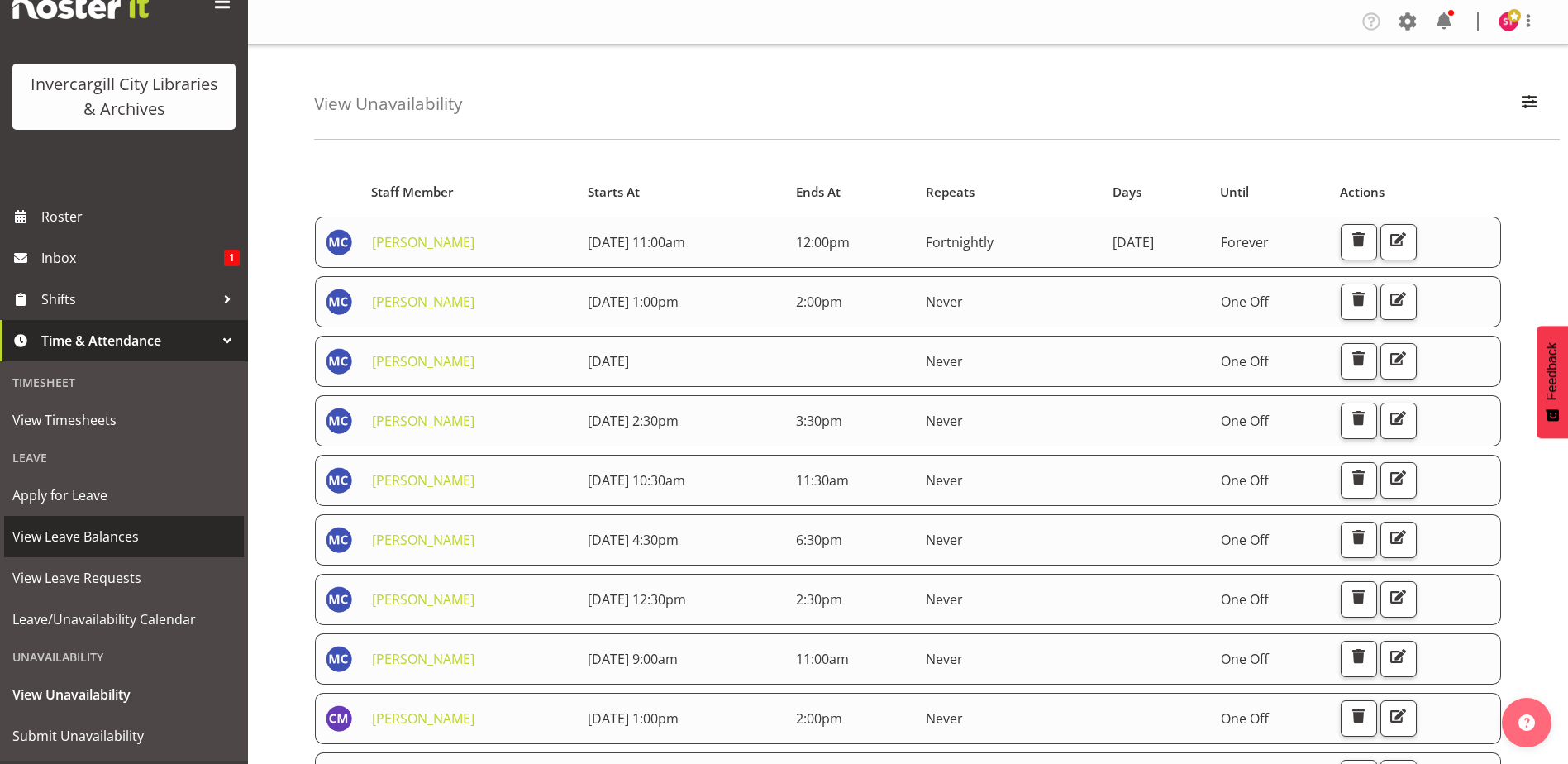
scroll to position [93, 0]
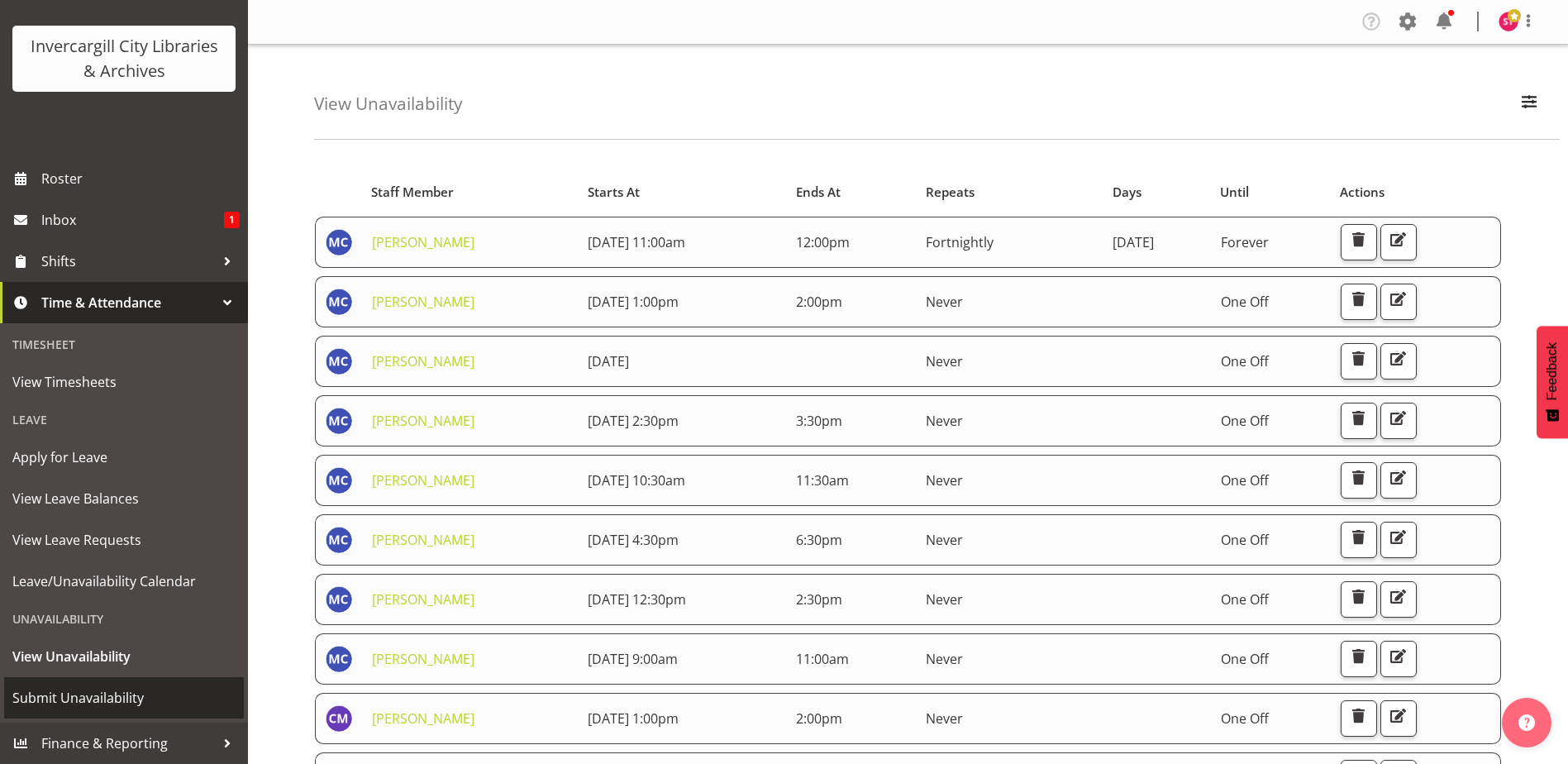
click at [89, 695] on span "Submit Unavailability" at bounding box center [124, 698] width 223 height 25
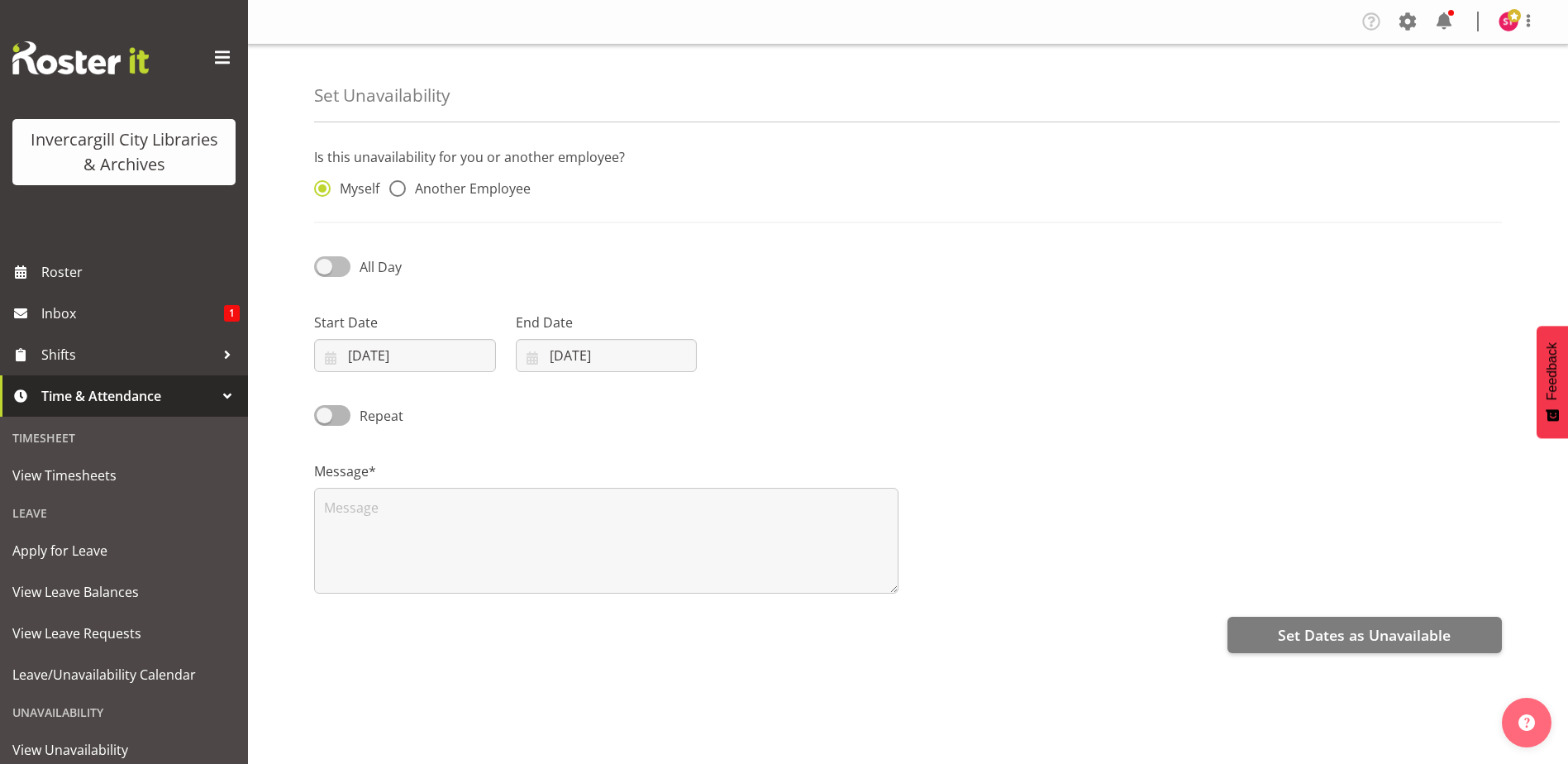
click at [349, 267] on span at bounding box center [332, 266] width 36 height 20
click at [325, 267] on input "All Day" at bounding box center [320, 266] width 11 height 11
checkbox input "true"
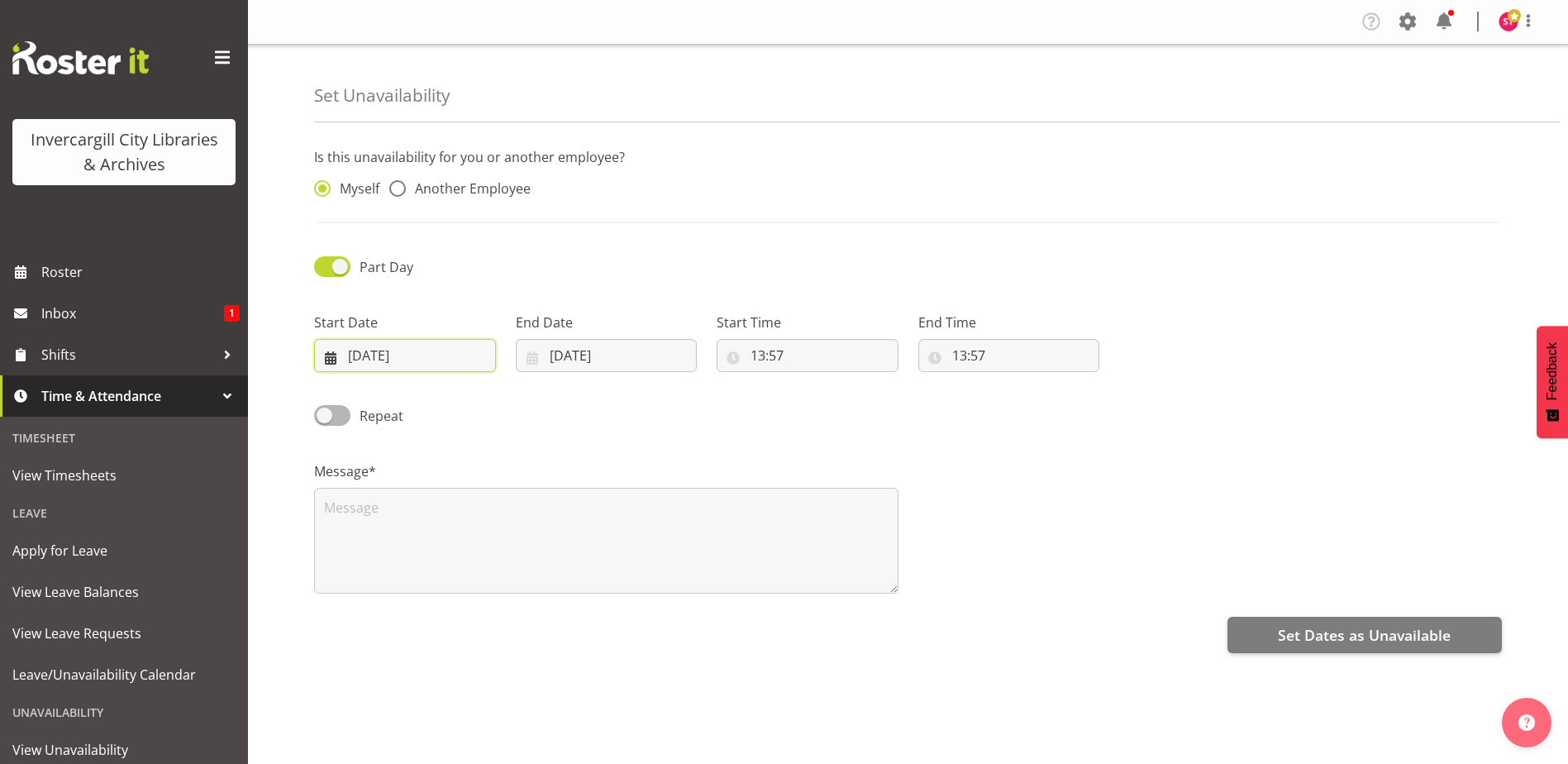
click at [423, 361] on input "[DATE]" at bounding box center [405, 355] width 182 height 33
click at [458, 585] on link "22" at bounding box center [445, 583] width 33 height 31
type input "[DATE]"
click at [637, 358] on input "[DATE]" at bounding box center [606, 355] width 182 height 33
click at [652, 589] on span "22" at bounding box center [647, 583] width 13 height 16
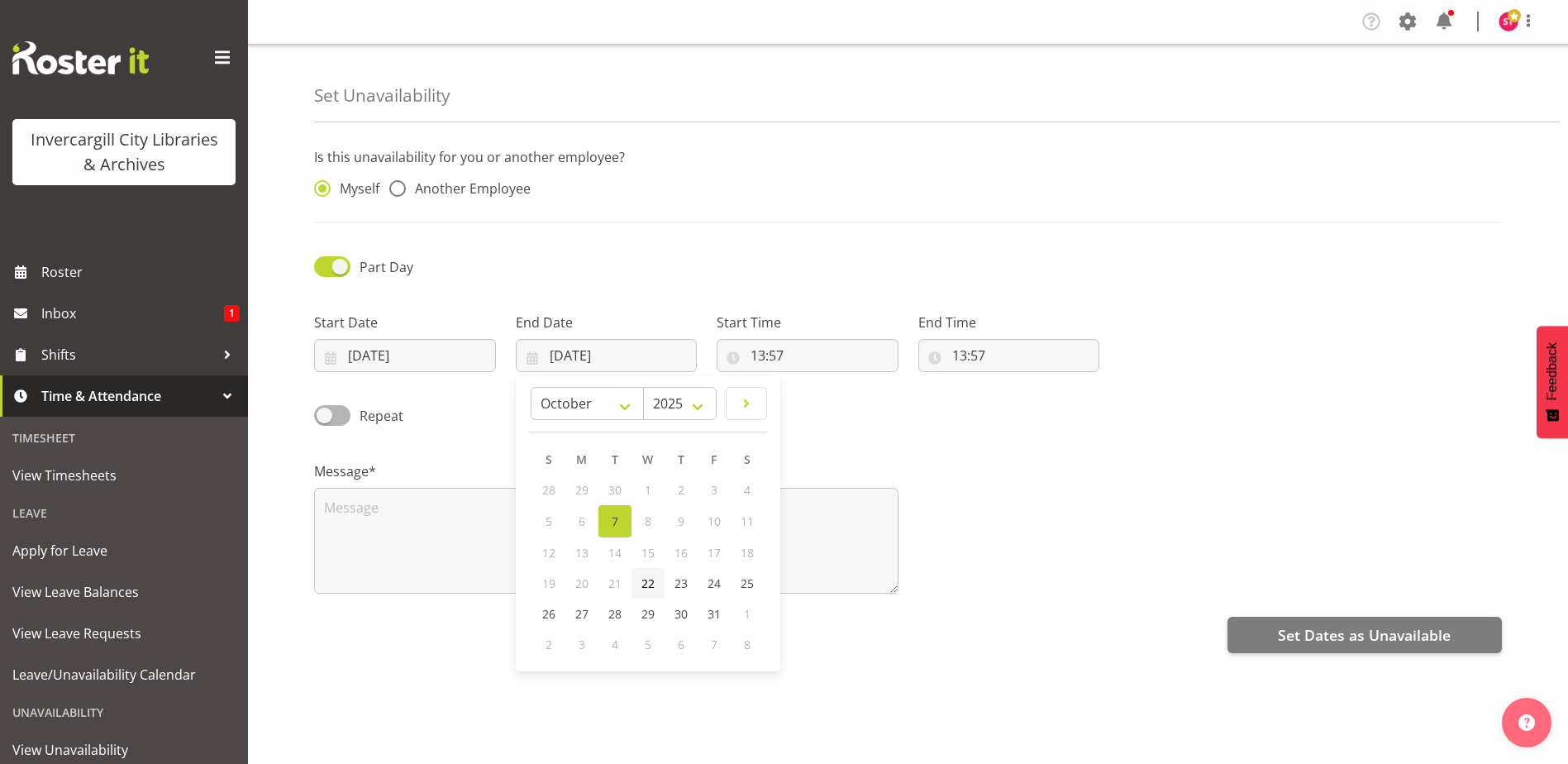
type input "[DATE]"
click at [763, 354] on input "13:57" at bounding box center [807, 355] width 182 height 33
click at [830, 399] on select "00 01 02 03 04 05 06 07 08 09 10 11 12 13 14 15 16 17 18 19 20 21 22 23" at bounding box center [830, 397] width 37 height 33
select select "9"
click at [811, 382] on select "00 01 02 03 04 05 06 07 08 09 10 11 12 13 14 15 16 17 18 19 20 21 22 23" at bounding box center [830, 397] width 37 height 33
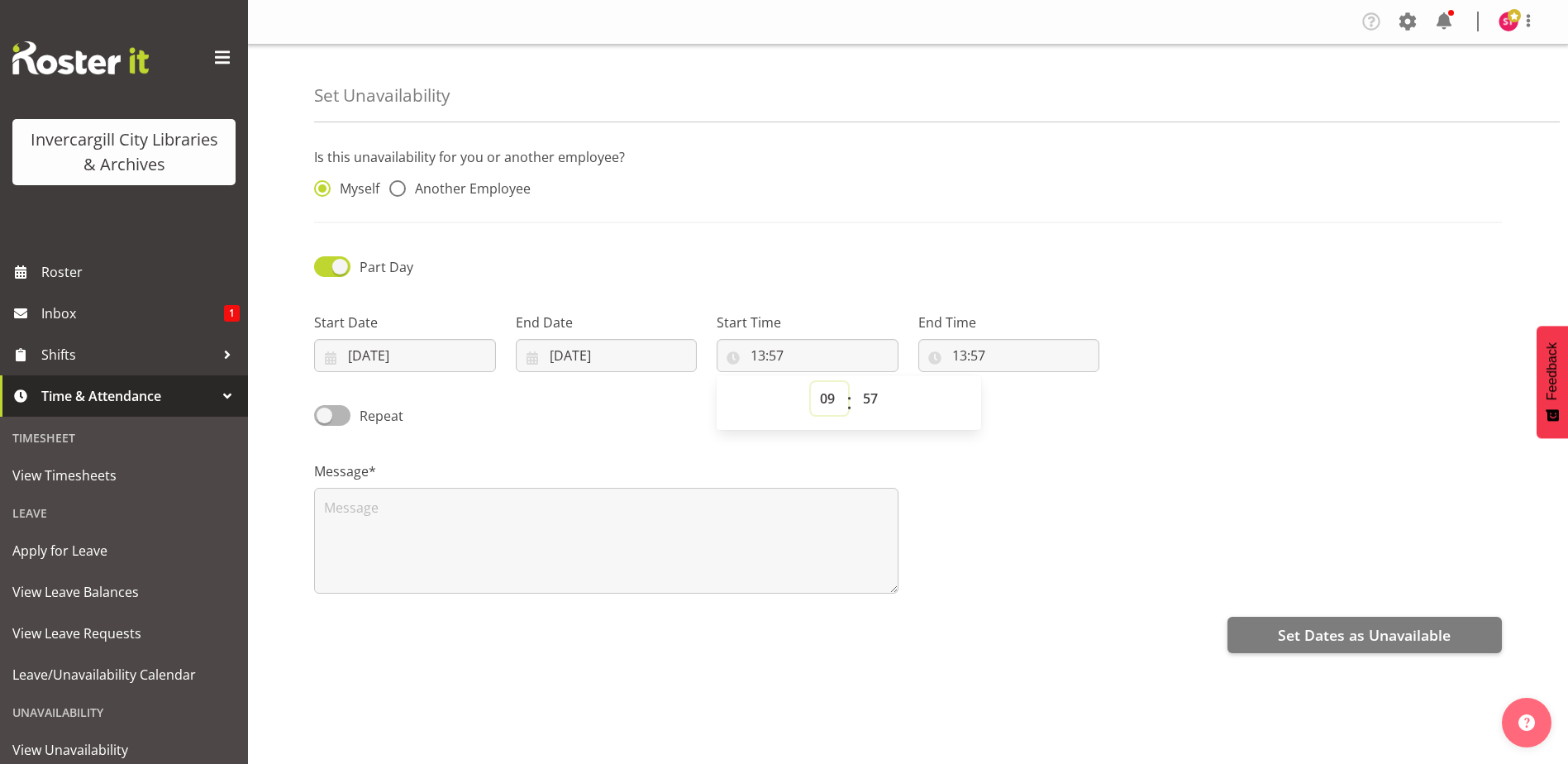
type input "09:57"
drag, startPoint x: 860, startPoint y: 397, endPoint x: 861, endPoint y: 388, distance: 9.1
click at [860, 397] on select "00 01 02 03 04 05 06 07 08 09 10 11 12 13 14 15 16 17 18 19 20 21 22 23 24 25 2…" at bounding box center [872, 397] width 37 height 33
drag, startPoint x: 883, startPoint y: 400, endPoint x: 883, endPoint y: 390, distance: 10.0
click at [883, 400] on select "00 01 02 03 04 05 06 07 08 09 10 11 12 13 14 15 16 17 18 19 20 21 22 23 24 25 2…" at bounding box center [872, 397] width 37 height 33
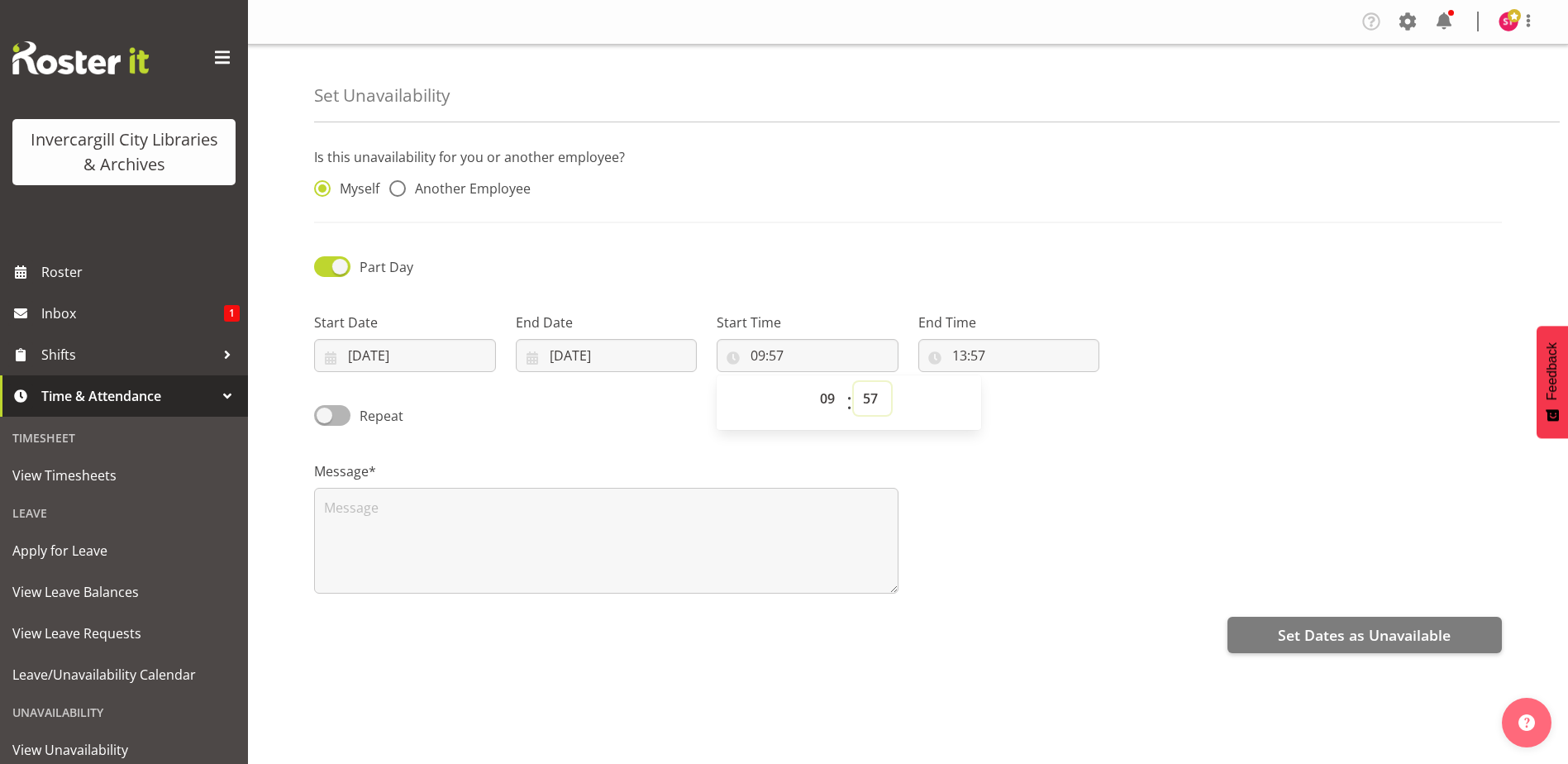
select select "0"
click at [854, 382] on select "00 01 02 03 04 05 06 07 08 09 10 11 12 13 14 15 16 17 18 19 20 21 22 23 24 25 2…" at bounding box center [872, 397] width 37 height 33
type input "09:00"
click at [953, 342] on input "13:57" at bounding box center [1008, 355] width 182 height 33
click at [1030, 399] on select "00 01 02 03 04 05 06 07 08 09 10 11 12 13 14 15 16 17 18 19 20 21 22 23" at bounding box center [1031, 397] width 37 height 33
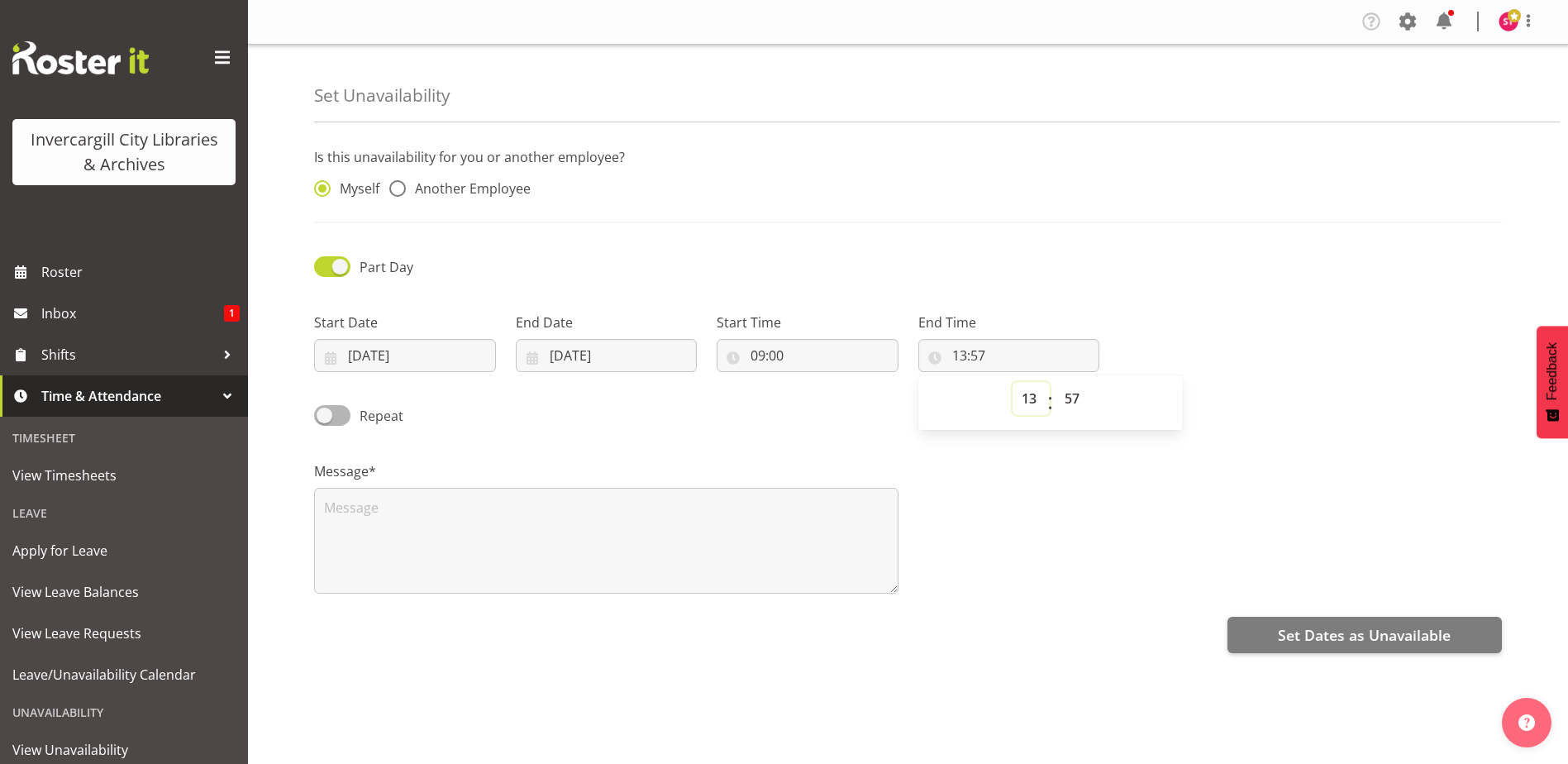
click at [1012, 382] on select "00 01 02 03 04 05 06 07 08 09 10 11 12 13 14 15 16 17 18 19 20 21 22 23" at bounding box center [1031, 397] width 37 height 33
click at [1075, 399] on select "00 01 02 03 04 05 06 07 08 09 10 11 12 13 14 15 16 17 18 19 20 21 22 23 24 25 2…" at bounding box center [1074, 397] width 37 height 33
click at [1029, 394] on select "00 01 02 03 04 05 06 07 08 09 10 11 12 13 14 15 16 17 18 19 20 21 22 23" at bounding box center [1031, 397] width 37 height 33
select select "14"
click at [1012, 382] on select "00 01 02 03 04 05 06 07 08 09 10 11 12 13 14 15 16 17 18 19 20 21 22 23" at bounding box center [1031, 397] width 37 height 33
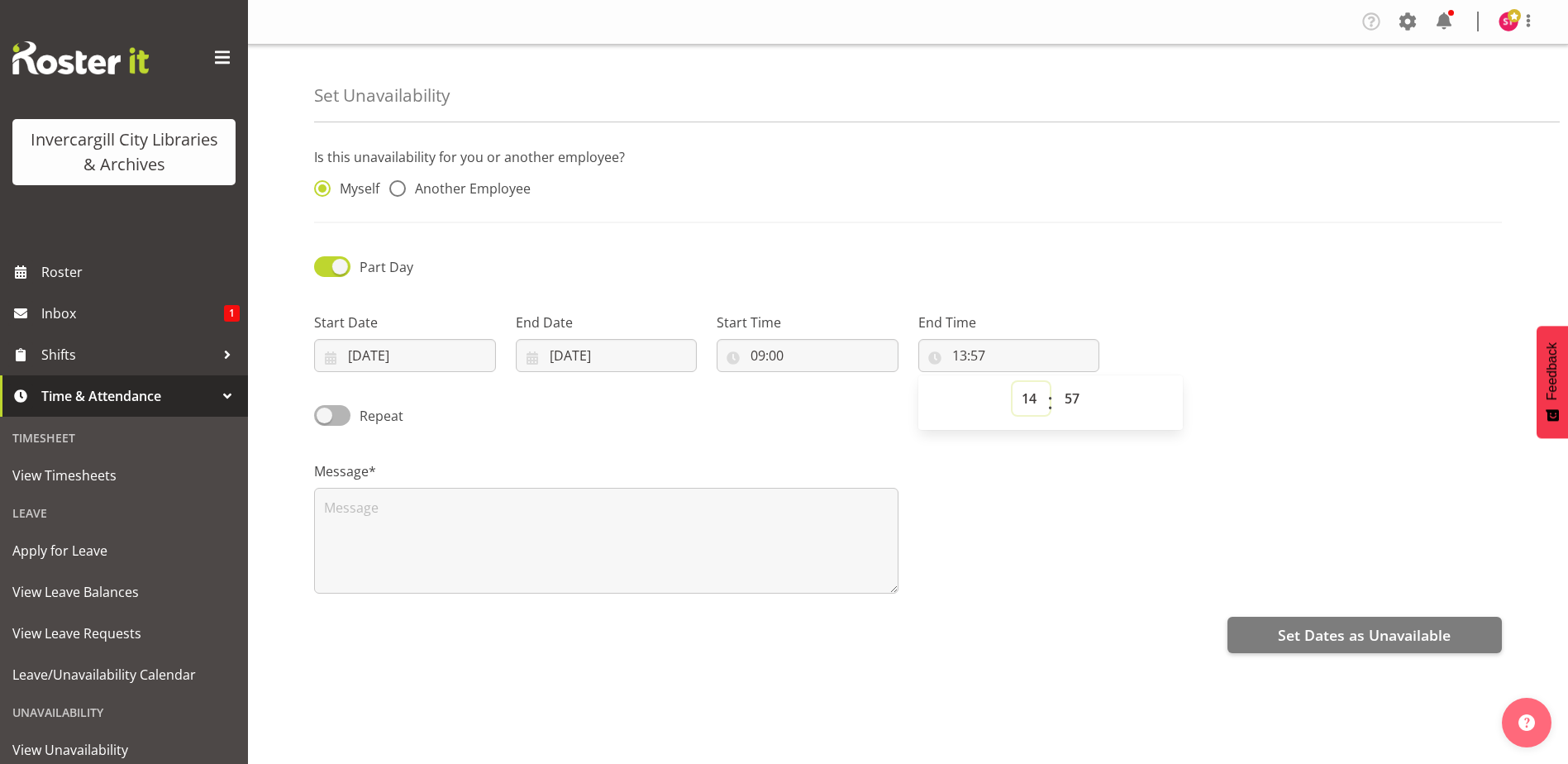
type input "14:57"
click at [1070, 400] on select "00 01 02 03 04 05 06 07 08 09 10 11 12 13 14 15 16 17 18 19 20 21 22 23 24 25 2…" at bounding box center [1074, 397] width 37 height 33
select select "0"
click at [1055, 382] on select "00 01 02 03 04 05 06 07 08 09 10 11 12 13 14 15 16 17 18 19 20 21 22 23 24 25 2…" at bounding box center [1074, 397] width 37 height 33
type input "14:00"
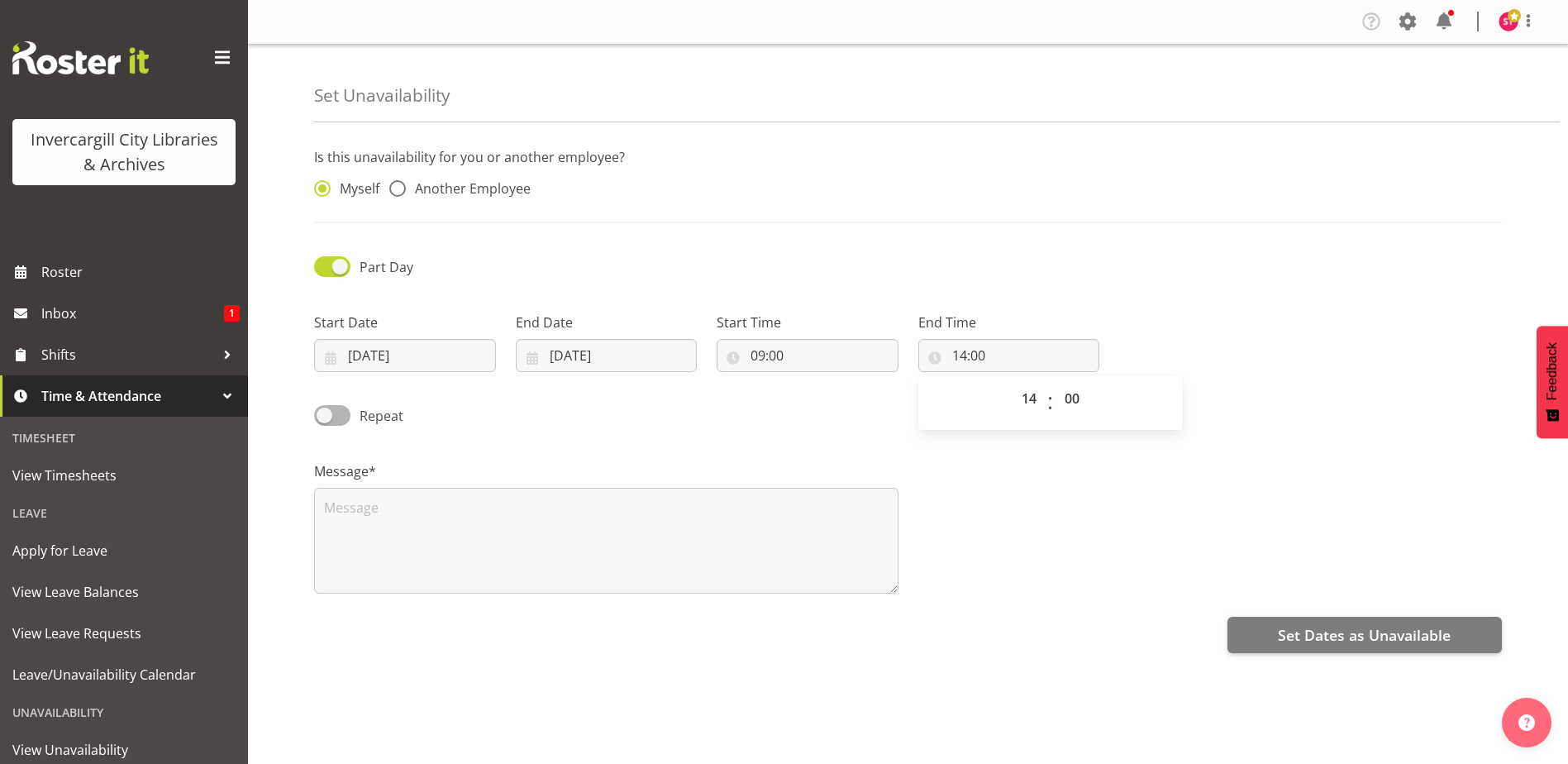
click at [1064, 543] on div "Message*" at bounding box center [908, 521] width 1208 height 166
click at [545, 537] on textarea at bounding box center [606, 540] width 584 height 105
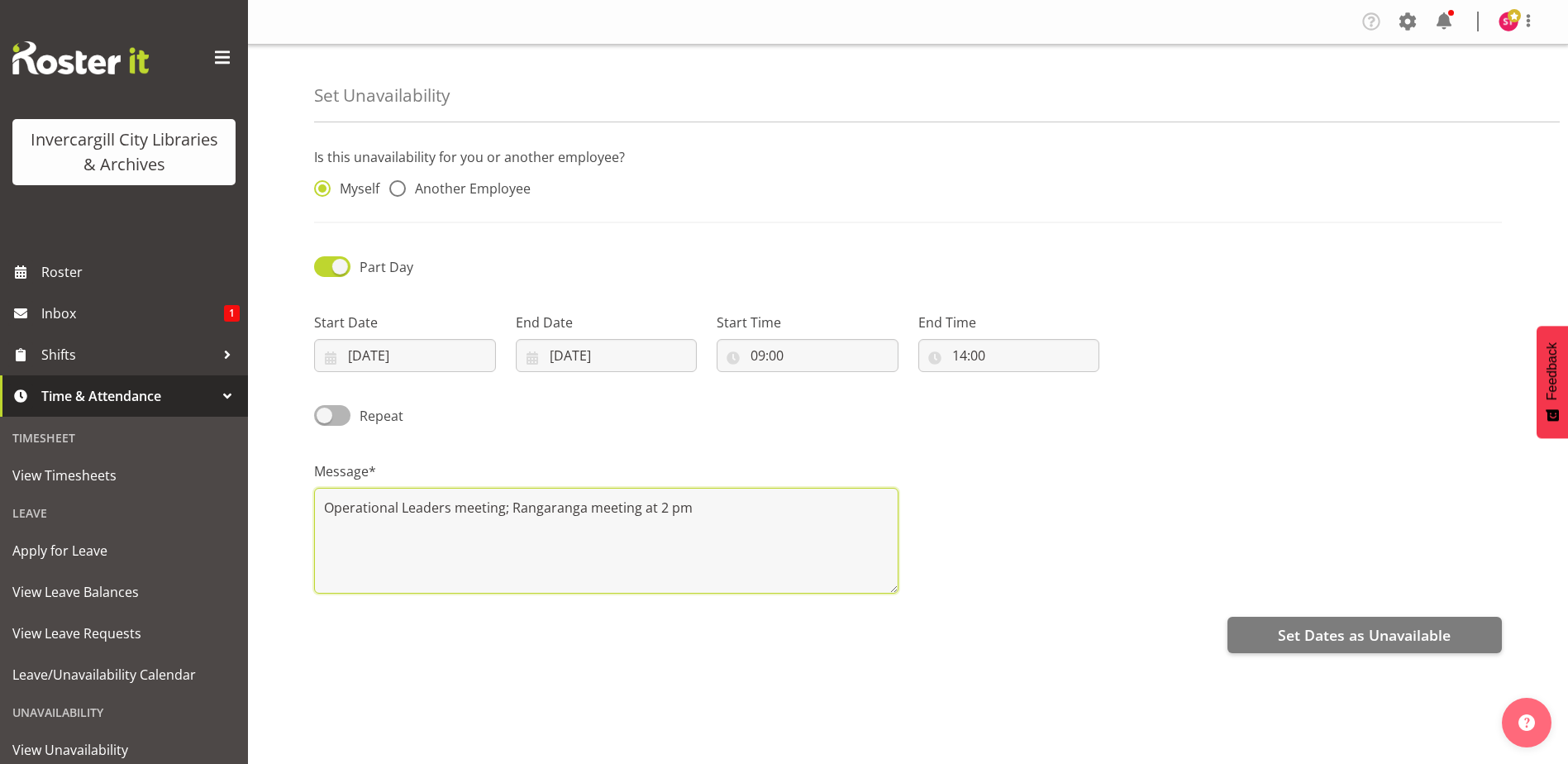
click at [658, 502] on textarea "Operational Leaders meeting; Rangaranga meeting at 2 pm" at bounding box center [606, 540] width 584 height 105
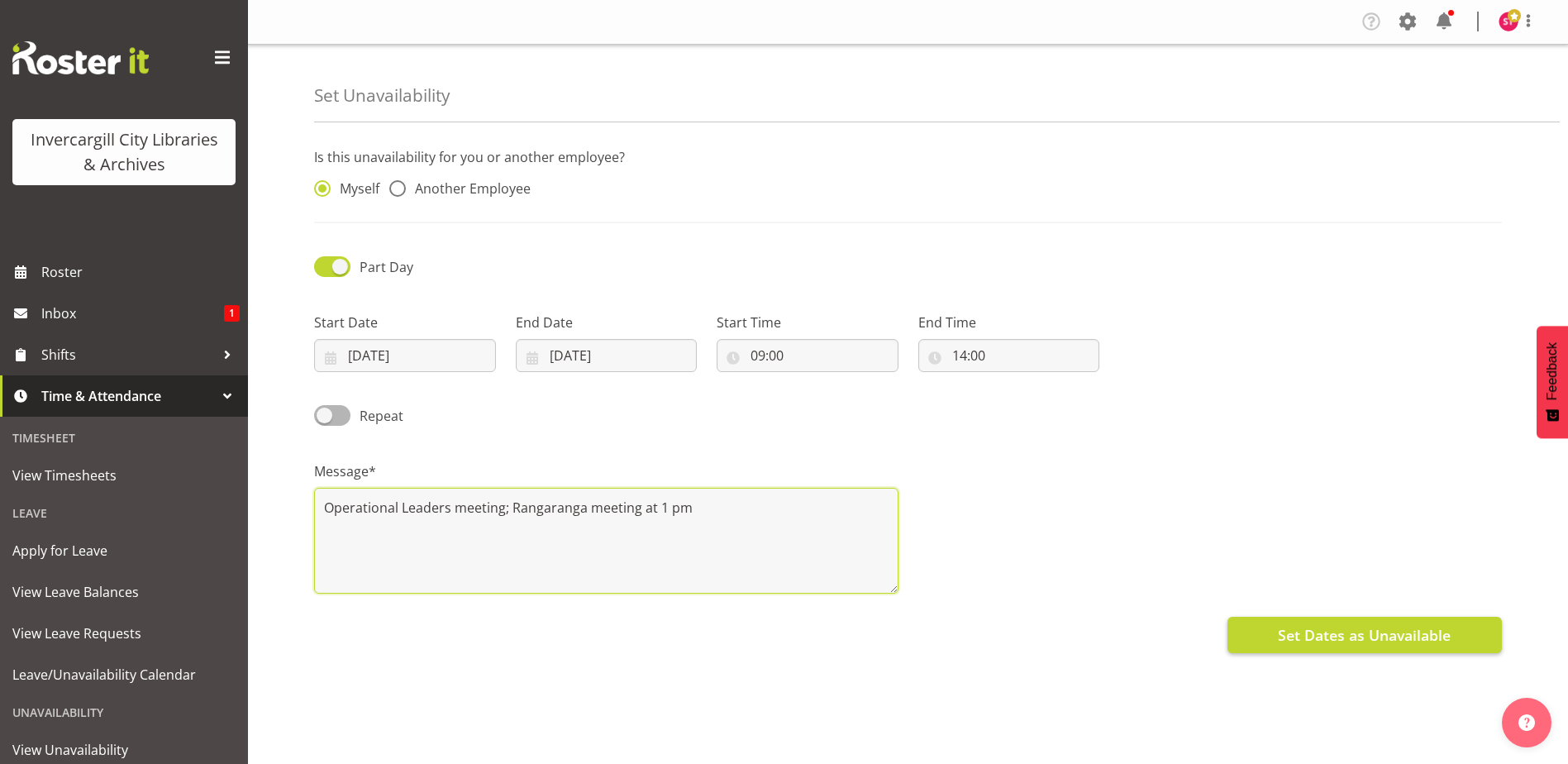
type textarea "Operational Leaders meeting; Rangaranga meeting at 1 pm"
click at [1369, 643] on span "Set Dates as Unavailable" at bounding box center [1363, 635] width 173 height 21
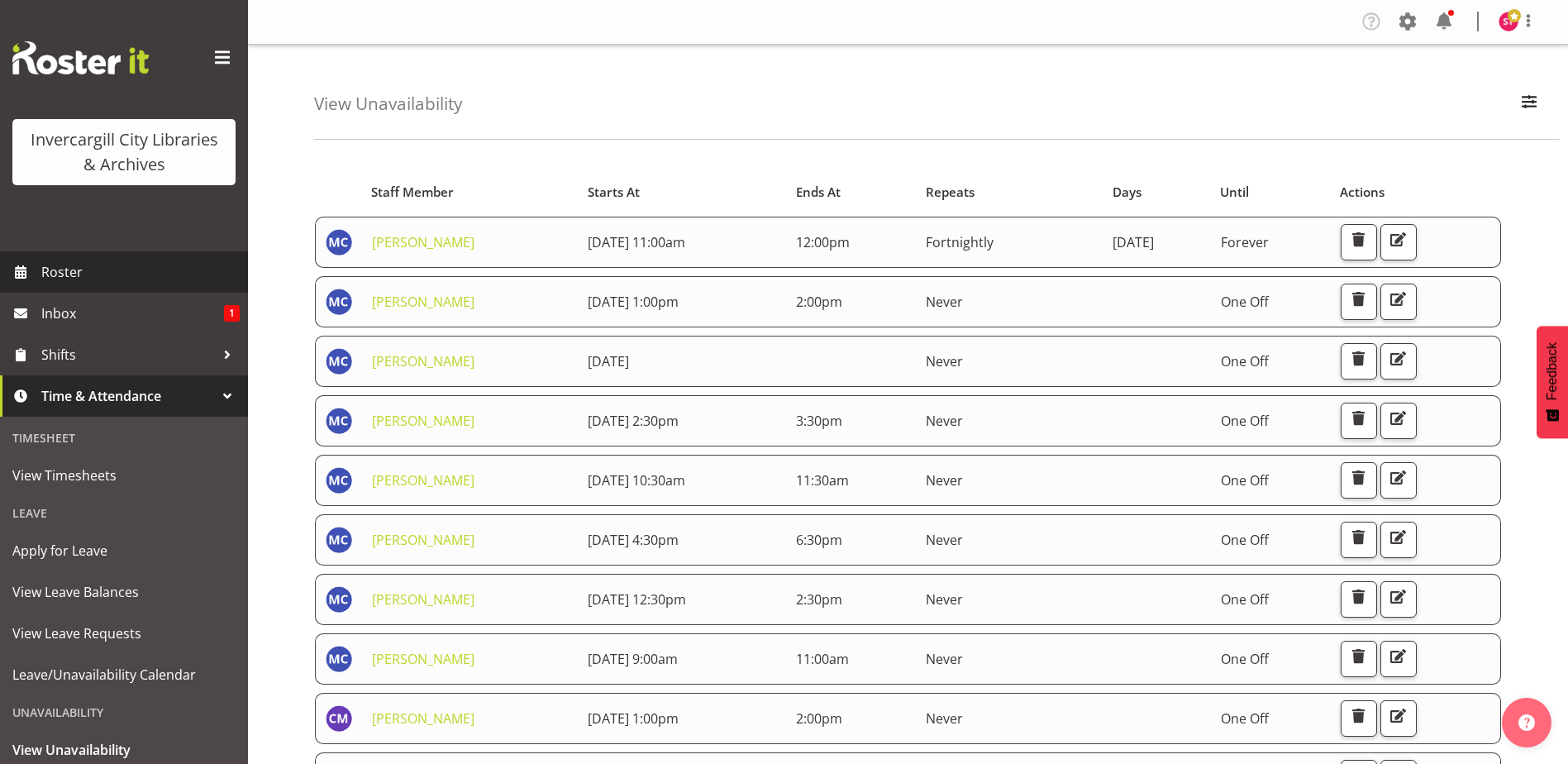
click at [69, 261] on span "Roster" at bounding box center [141, 272] width 198 height 25
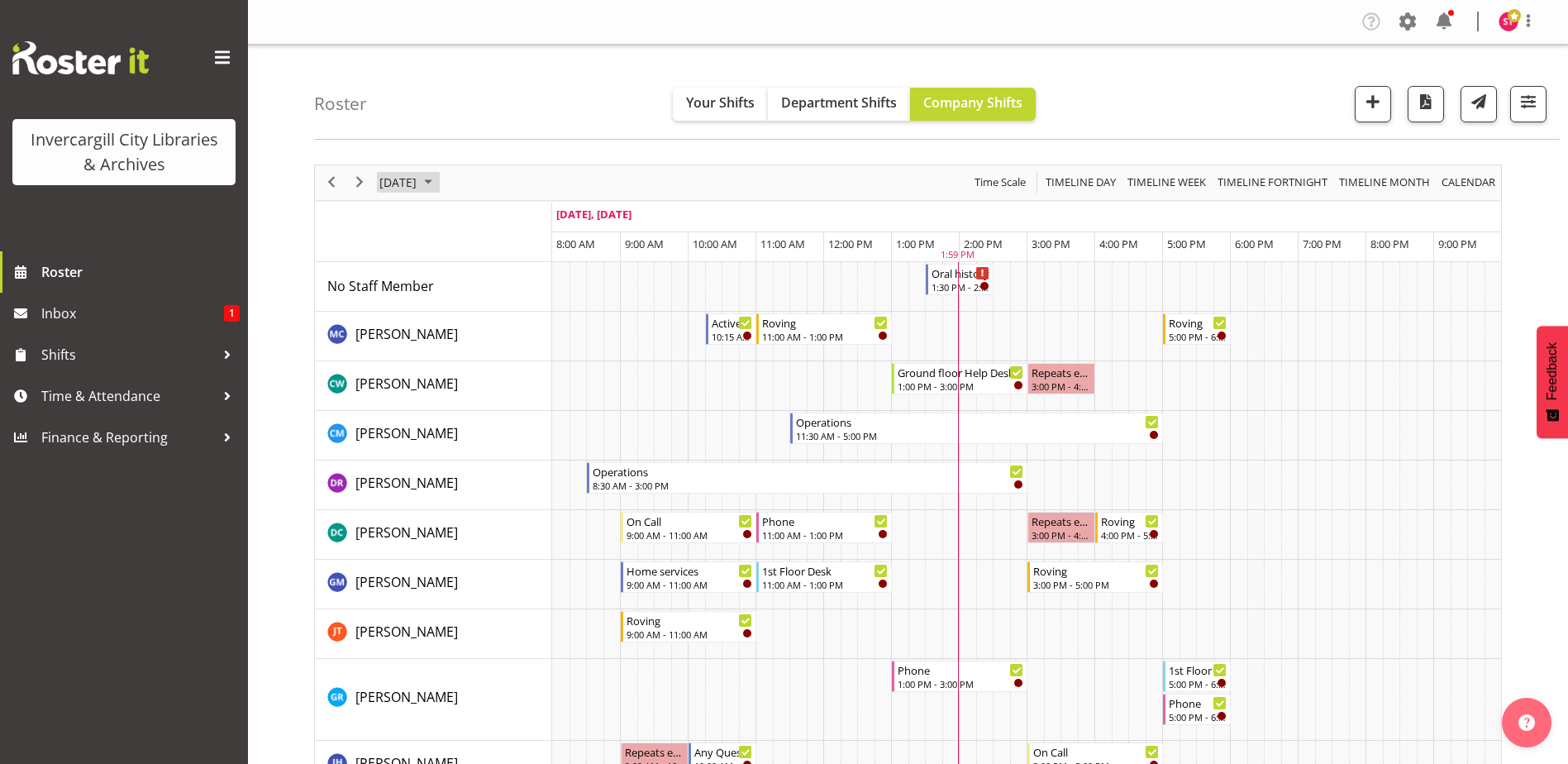
click at [416, 172] on span "[DATE]" at bounding box center [398, 181] width 41 height 20
click at [528, 305] on span "10" at bounding box center [529, 309] width 25 height 25
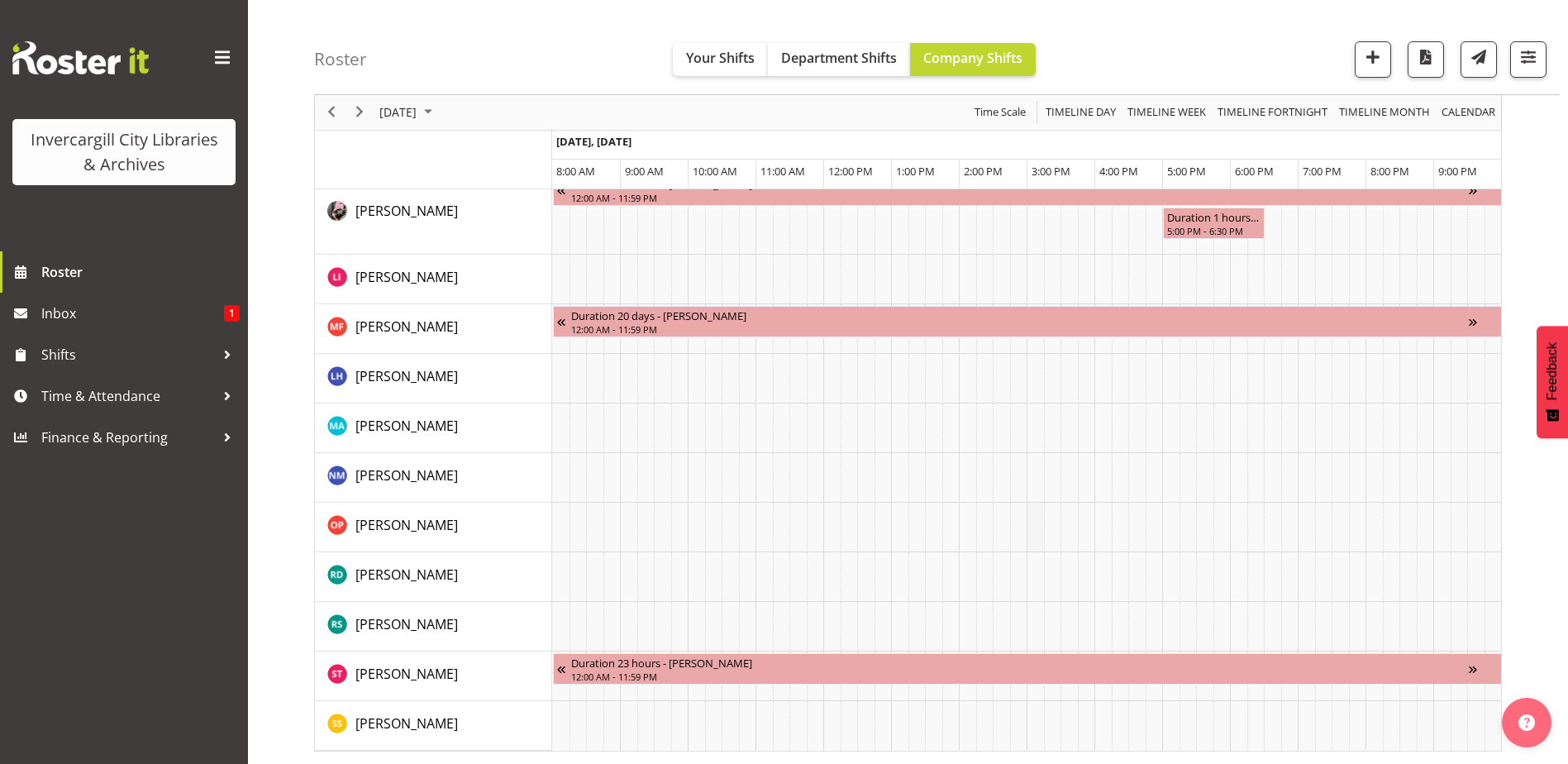
scroll to position [1765, 0]
